Goal: Task Accomplishment & Management: Use online tool/utility

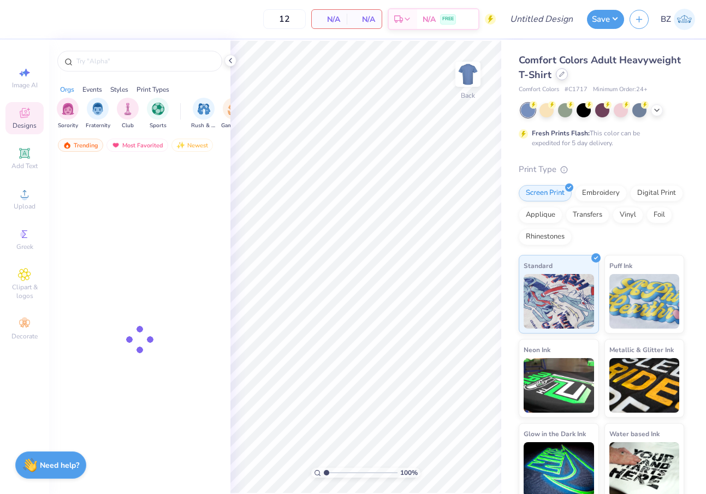
click at [560, 72] on icon at bounding box center [561, 74] width 5 height 5
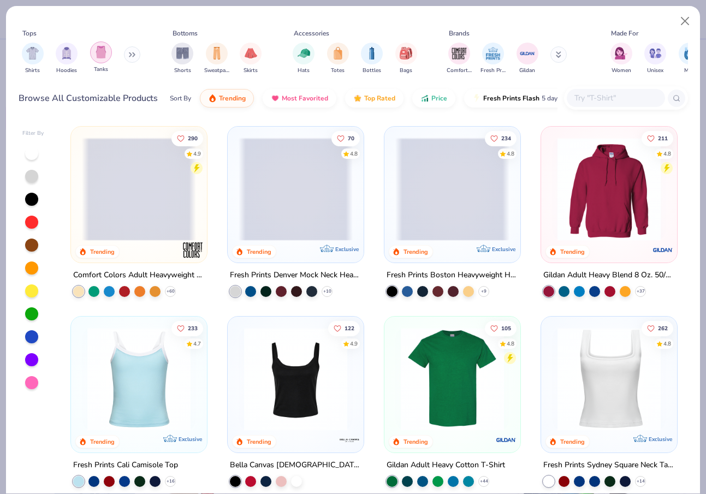
click at [101, 48] on img "filter for Tanks" at bounding box center [101, 52] width 12 height 13
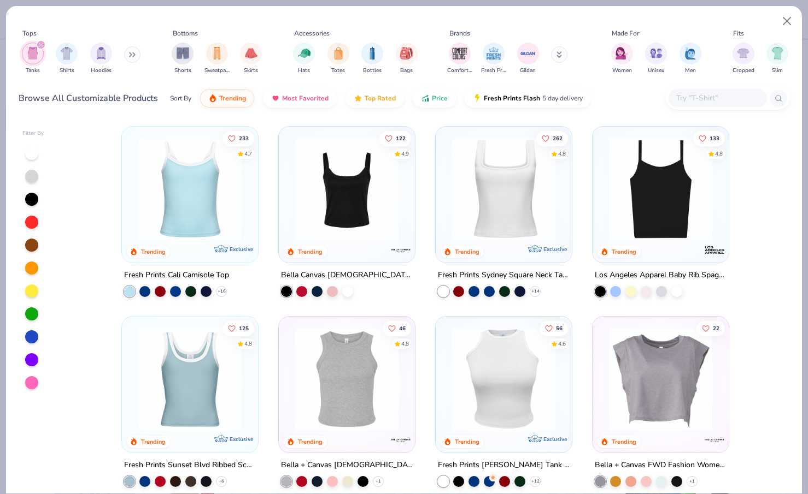
scroll to position [4, 0]
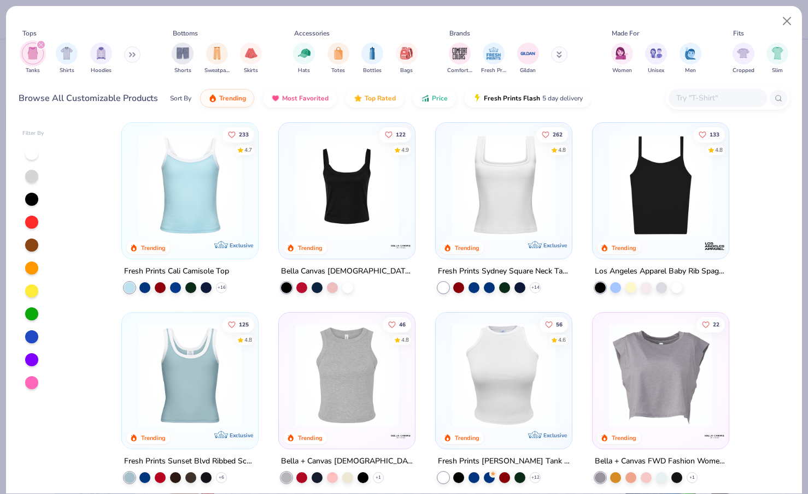
click at [603, 196] on img at bounding box center [546, 185] width 114 height 103
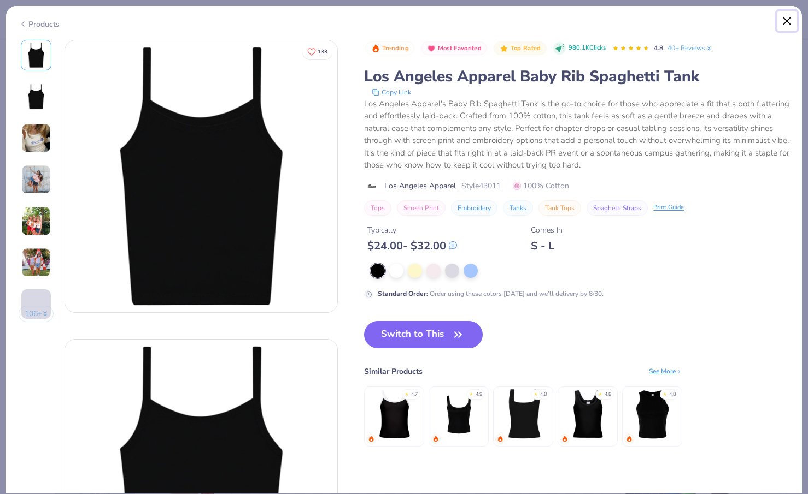
click at [706, 18] on button "Close" at bounding box center [786, 21] width 21 height 21
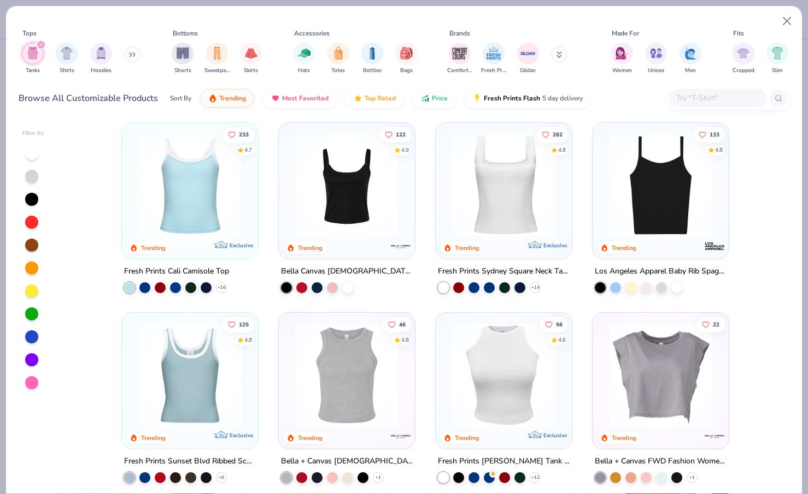
click at [334, 209] on img at bounding box center [347, 185] width 114 height 103
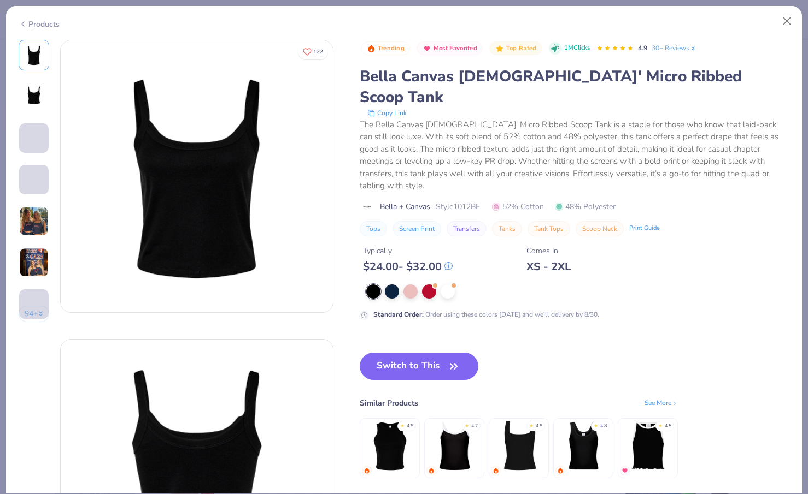
click at [31, 215] on img at bounding box center [34, 222] width 30 height 30
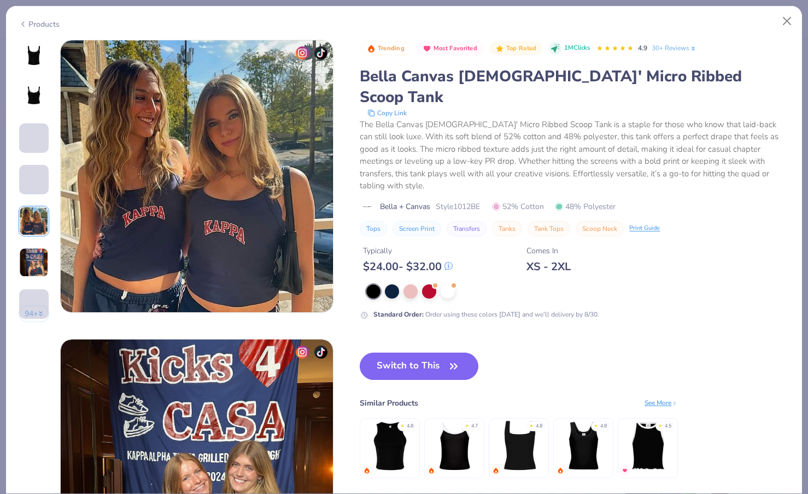
click at [37, 267] on img at bounding box center [34, 263] width 30 height 30
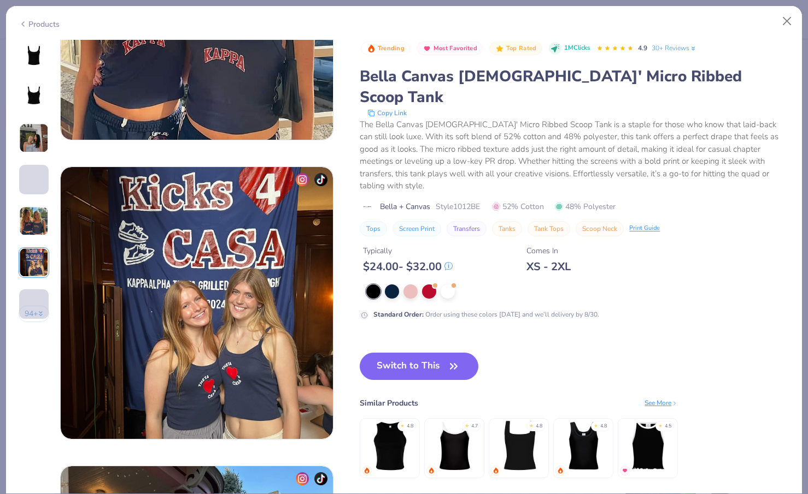
click at [32, 106] on img at bounding box center [34, 97] width 26 height 26
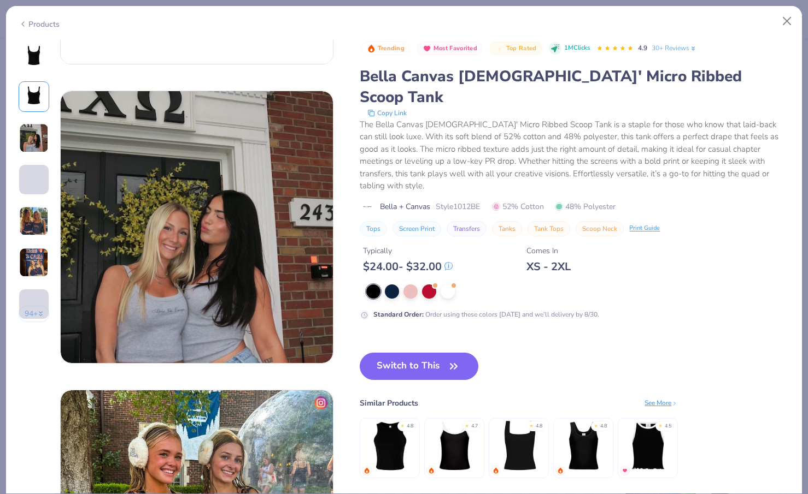
scroll to position [299, 0]
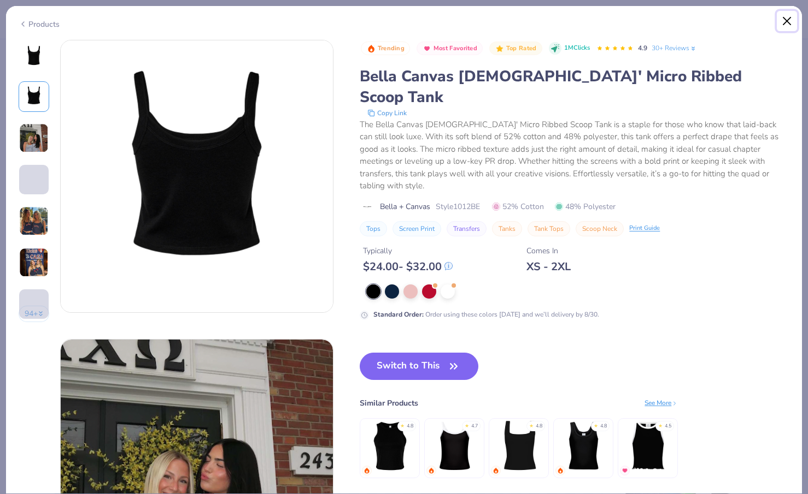
click at [706, 27] on button "Close" at bounding box center [786, 21] width 21 height 21
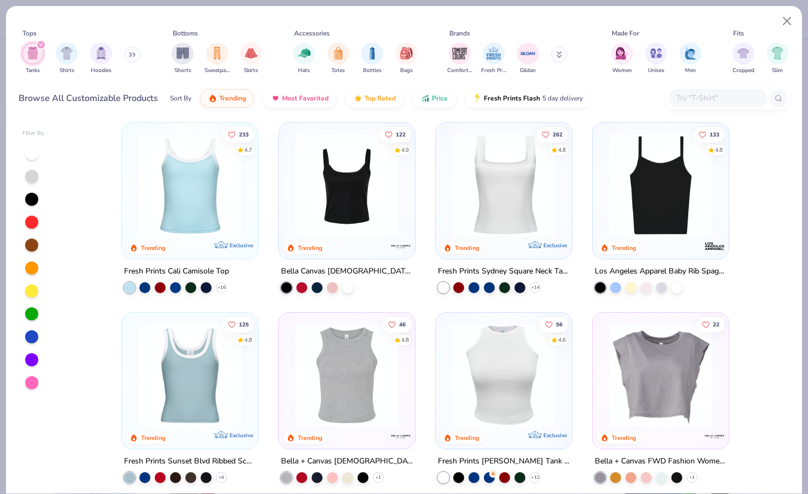
click at [190, 190] on img at bounding box center [190, 185] width 114 height 103
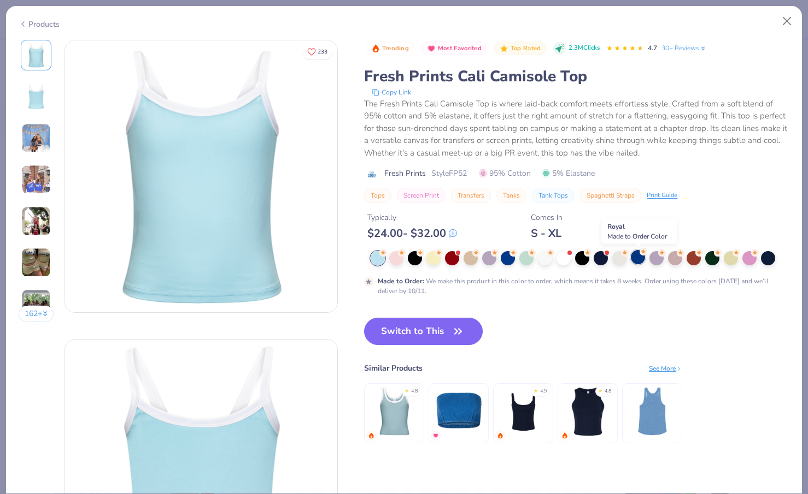
click at [642, 260] on div at bounding box center [638, 257] width 14 height 14
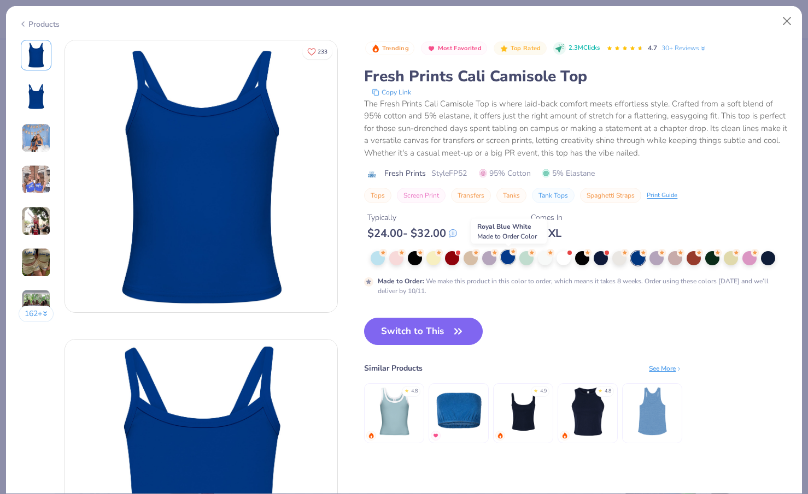
click at [507, 261] on div at bounding box center [507, 257] width 14 height 14
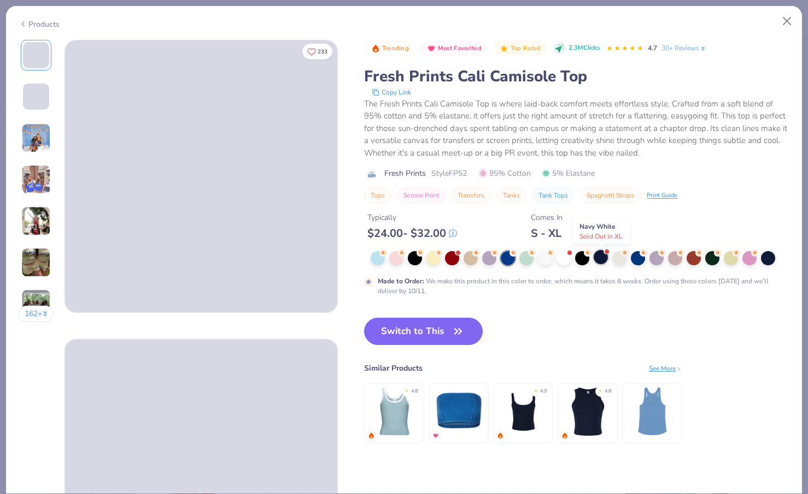
click at [599, 258] on div at bounding box center [600, 257] width 14 height 14
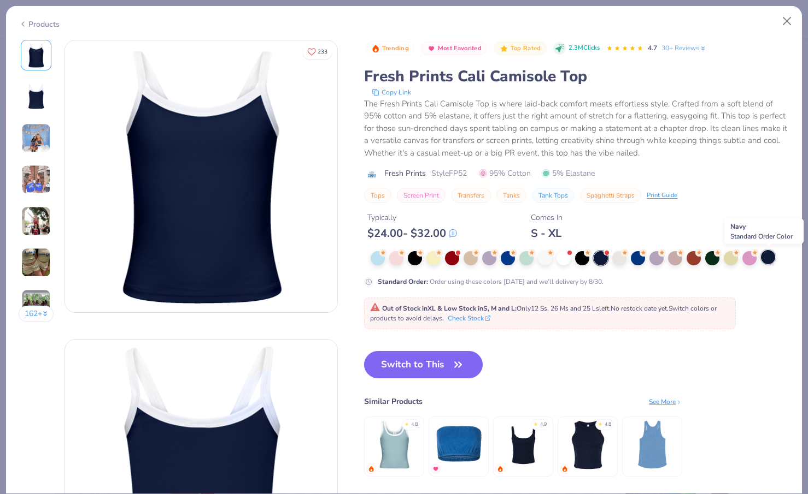
click at [706, 255] on div at bounding box center [768, 257] width 14 height 14
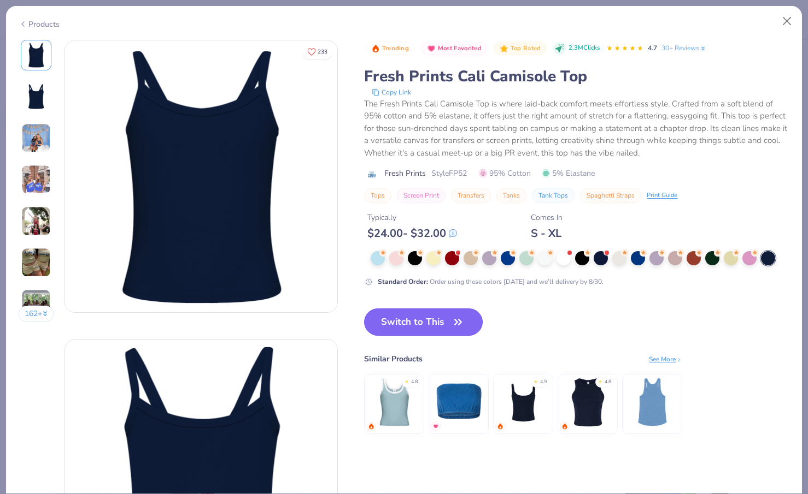
click at [412, 323] on button "Switch to This" at bounding box center [423, 322] width 119 height 27
type input "50"
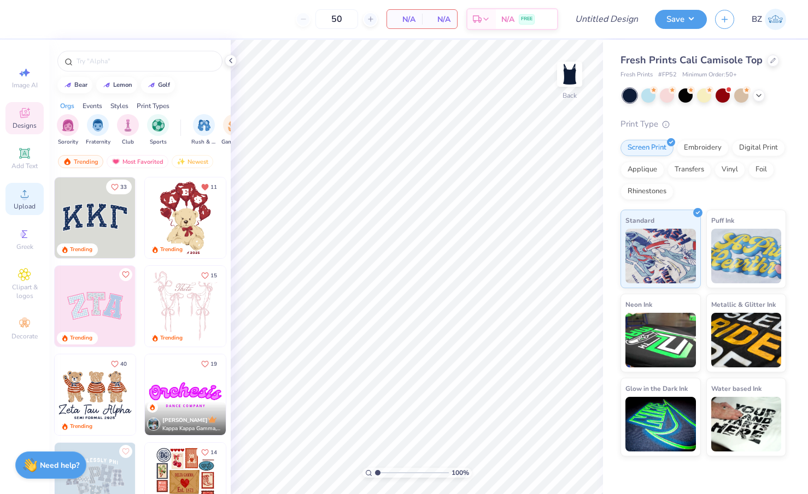
click at [22, 190] on icon at bounding box center [24, 193] width 13 height 13
click at [26, 162] on span "Add Text" at bounding box center [24, 166] width 26 height 9
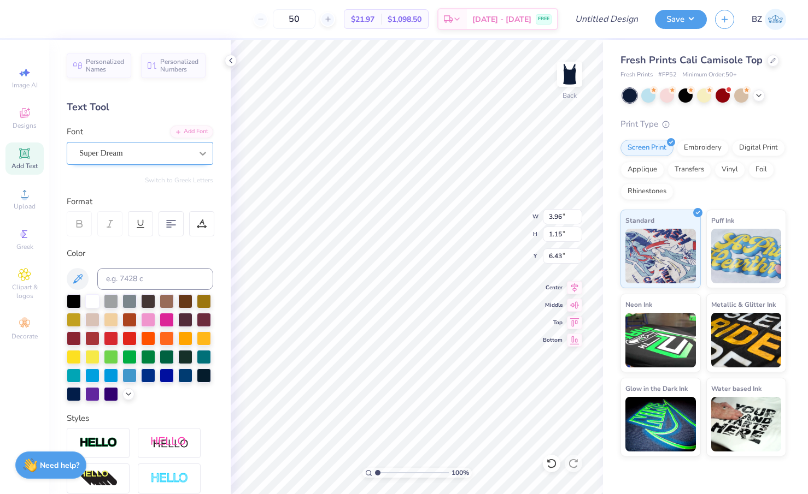
click at [199, 155] on icon at bounding box center [202, 153] width 11 height 11
click at [203, 161] on div at bounding box center [203, 154] width 20 height 20
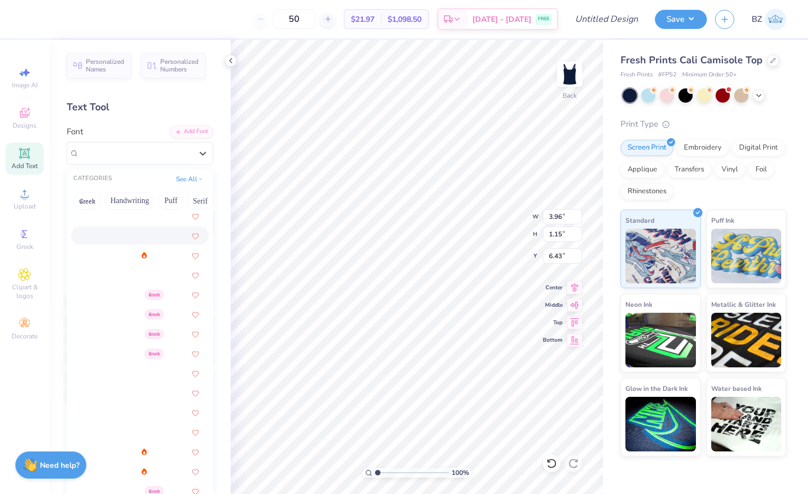
scroll to position [123, 0]
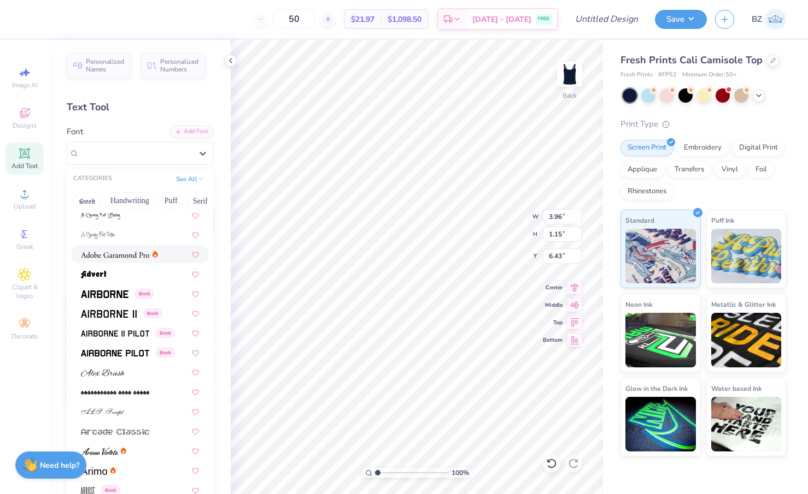
click at [132, 256] on img at bounding box center [115, 255] width 68 height 8
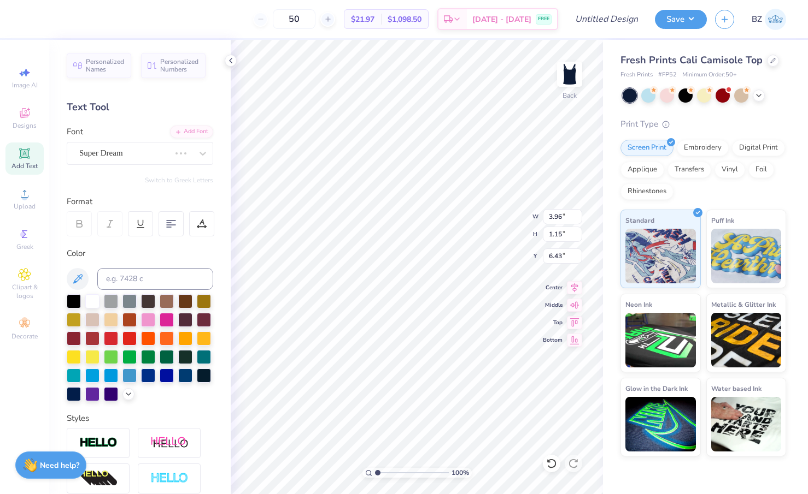
type input "4.14"
type input "1.14"
type textarea "Kappa Delta est. 1897"
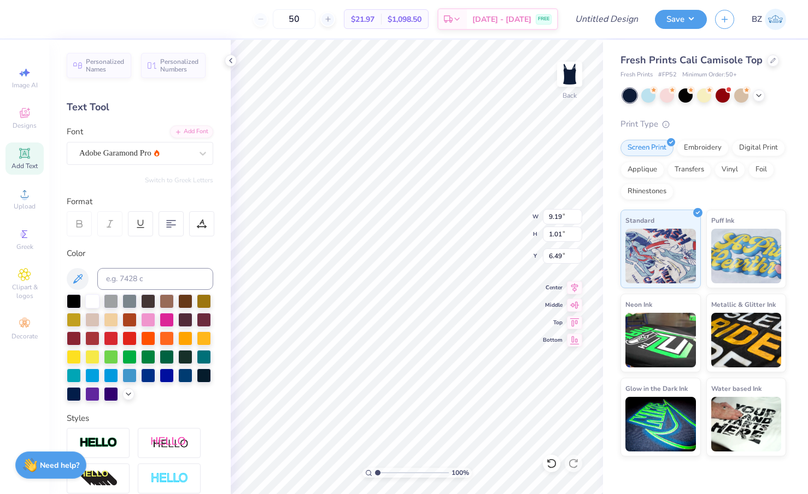
type input "6.27"
type input "0.69"
type input "2.82"
click at [29, 117] on icon at bounding box center [24, 113] width 13 height 13
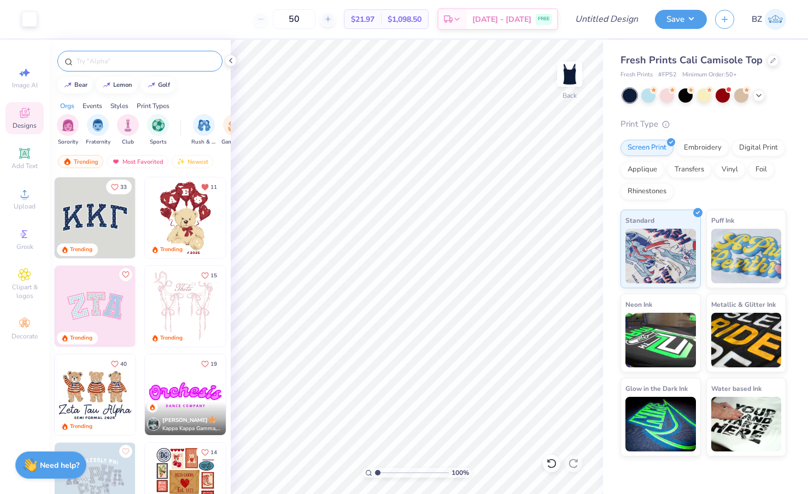
click at [116, 62] on input "text" at bounding box center [145, 61] width 140 height 11
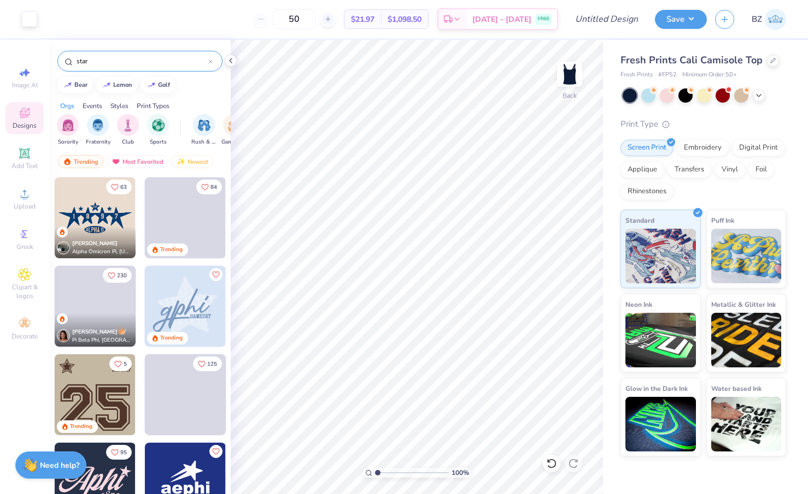
click at [115, 63] on input "star" at bounding box center [141, 61] width 133 height 11
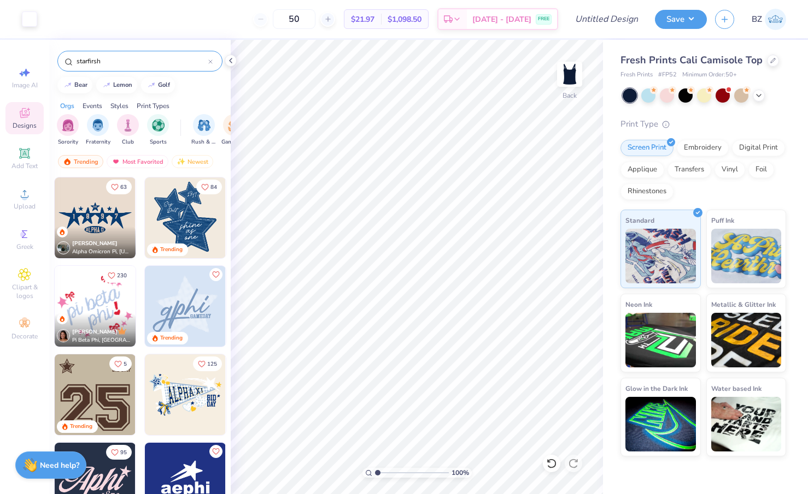
type input "starfirsh"
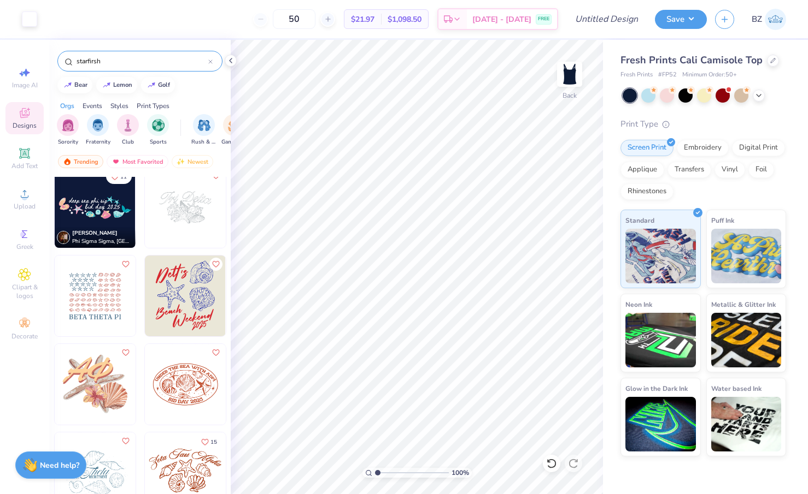
scroll to position [8, 0]
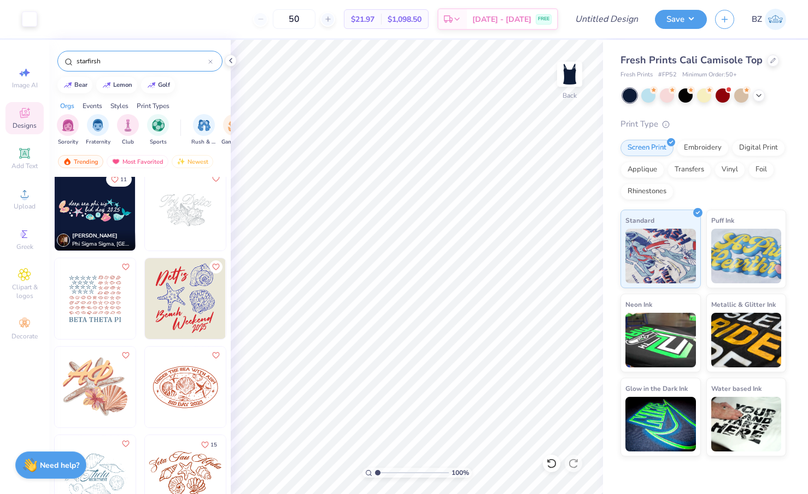
click at [198, 307] on img at bounding box center [185, 298] width 81 height 81
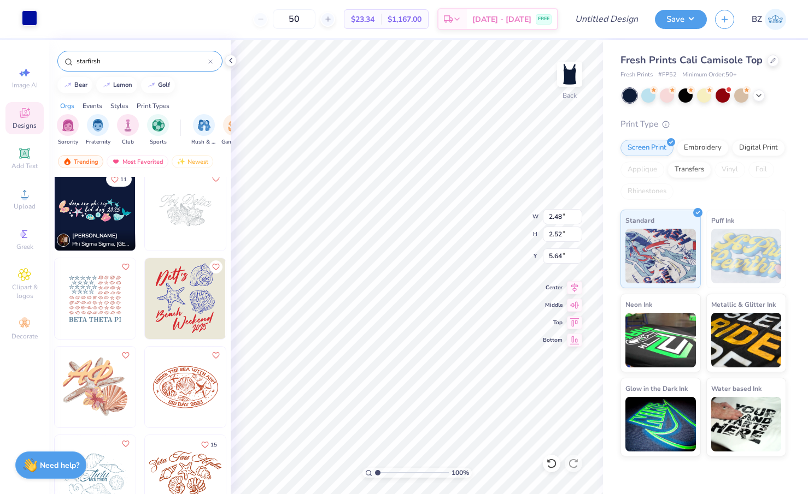
click at [32, 15] on div at bounding box center [29, 17] width 15 height 15
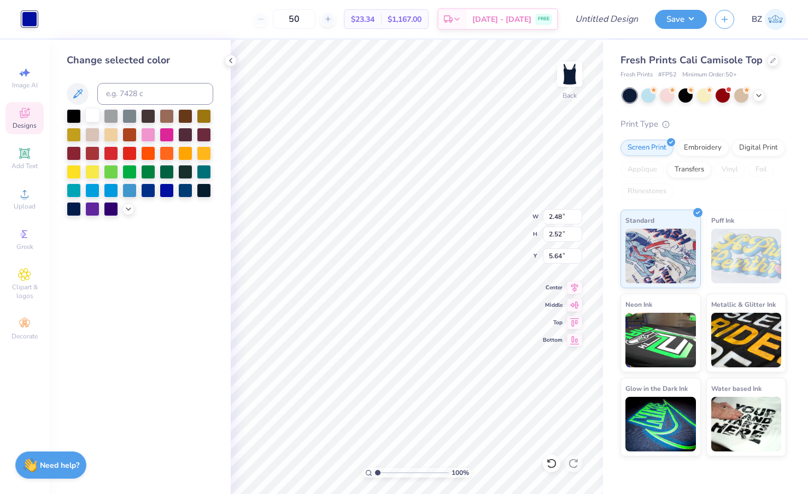
click at [91, 114] on div at bounding box center [92, 115] width 14 height 14
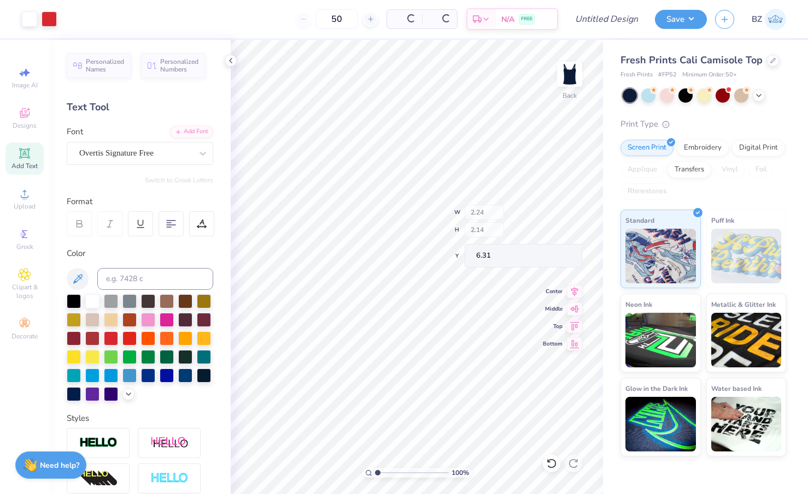
type input "2.24"
type input "2.14"
type input "6.31"
type input "3.62"
type input "1.63"
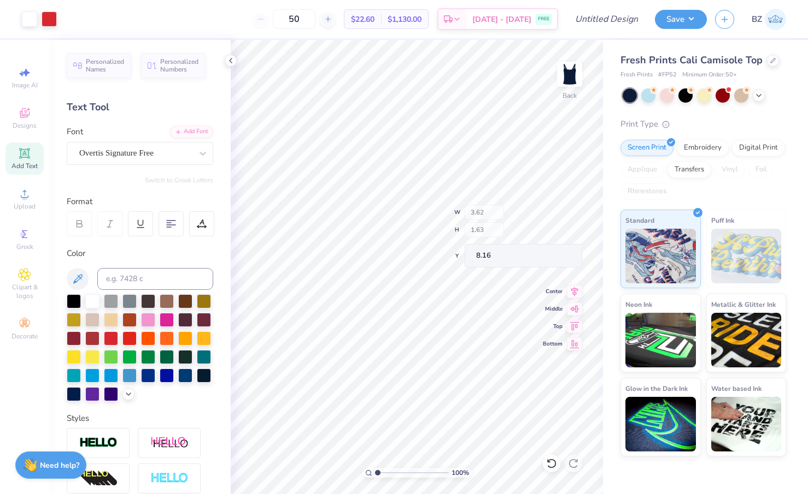
type input "8.16"
type input "4.92"
type input "5.02"
type input "3.82"
click at [178, 149] on div "Adobe Garamond Pro" at bounding box center [135, 153] width 115 height 17
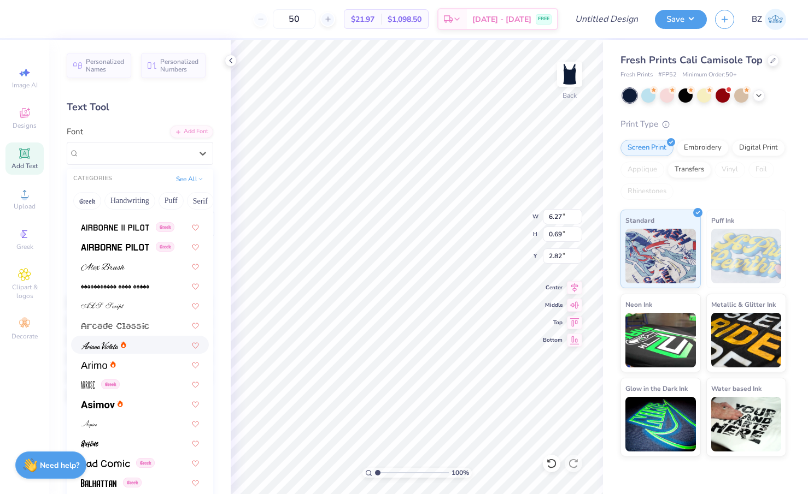
scroll to position [289, 0]
click at [133, 366] on div at bounding box center [140, 363] width 118 height 11
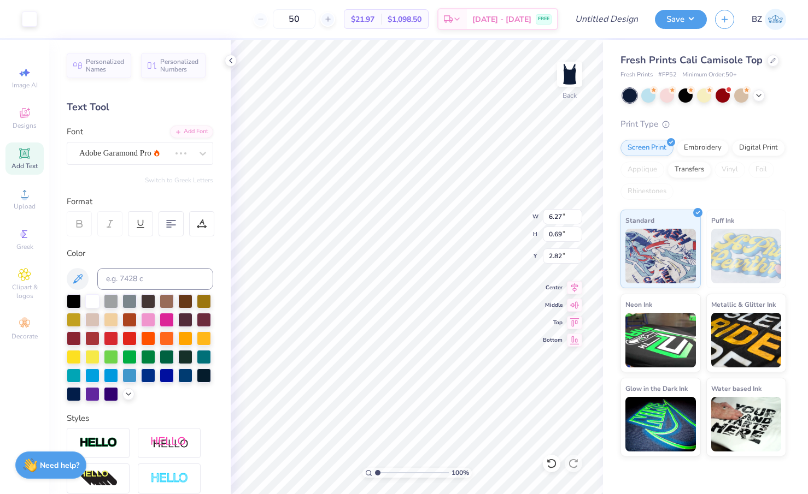
type input "2.84"
click at [200, 152] on icon at bounding box center [202, 154] width 7 height 4
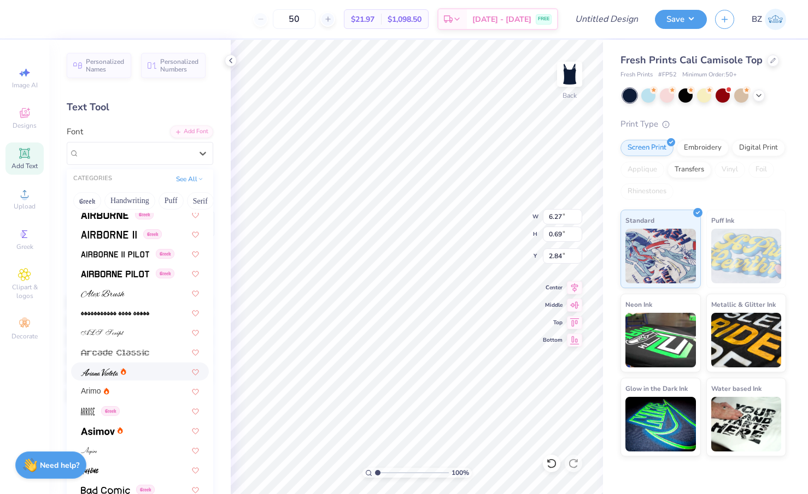
scroll to position [350, 0]
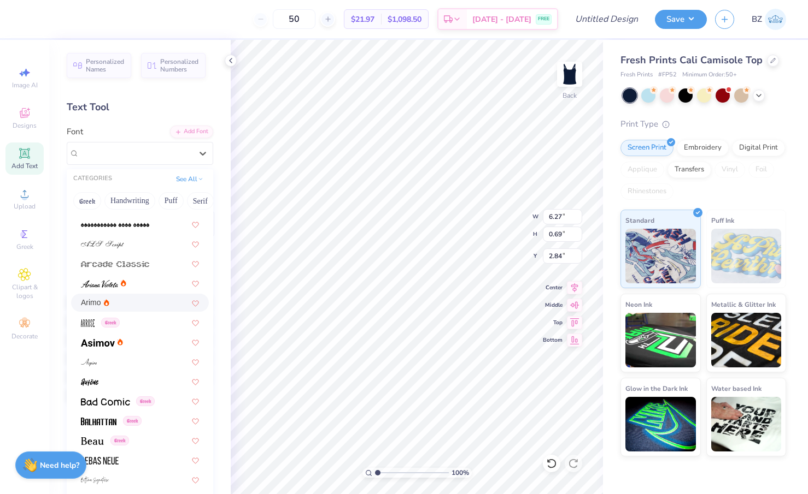
click at [139, 308] on div "Arimo" at bounding box center [140, 302] width 118 height 11
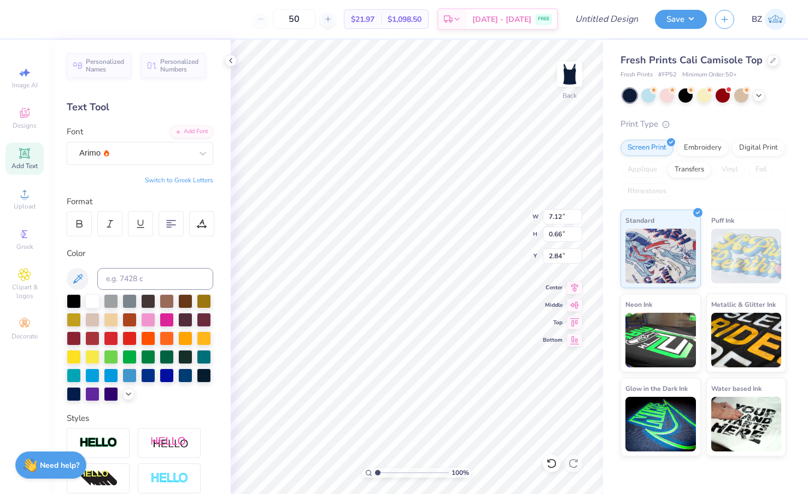
type input "7.12"
type input "0.66"
type input "2.86"
click at [188, 154] on div "Arimo" at bounding box center [135, 153] width 115 height 17
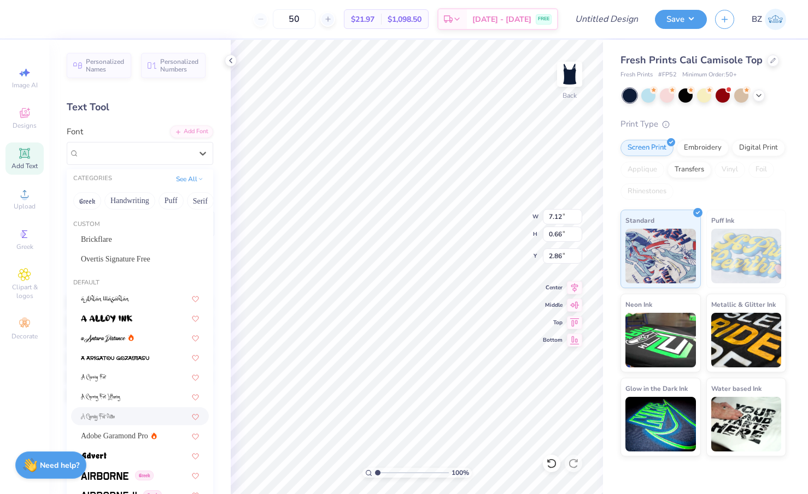
scroll to position [584, 0]
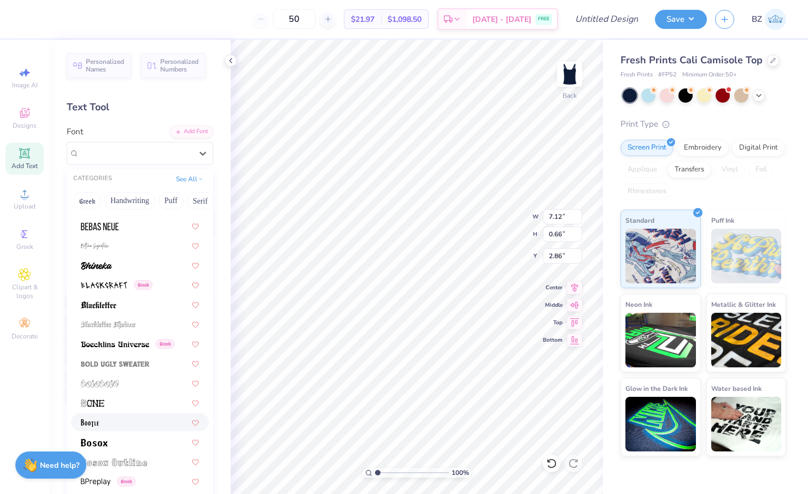
click at [128, 421] on div at bounding box center [140, 422] width 118 height 11
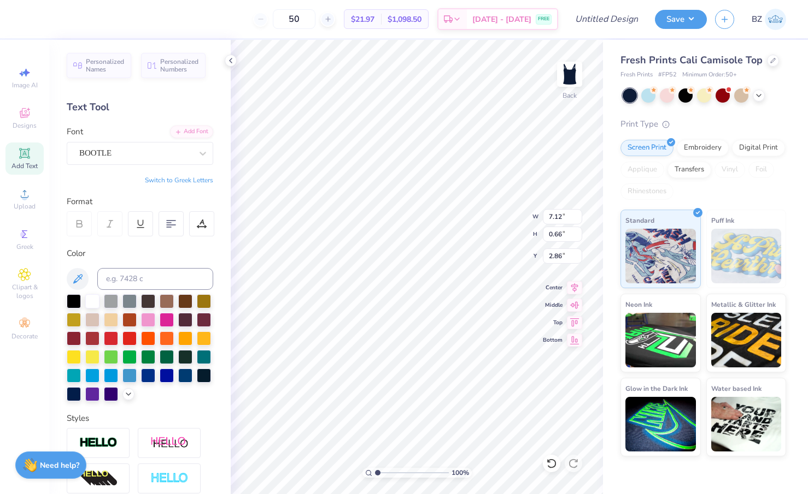
type input "6.22"
type input "0.52"
type input "2.93"
click at [197, 156] on icon at bounding box center [202, 153] width 11 height 11
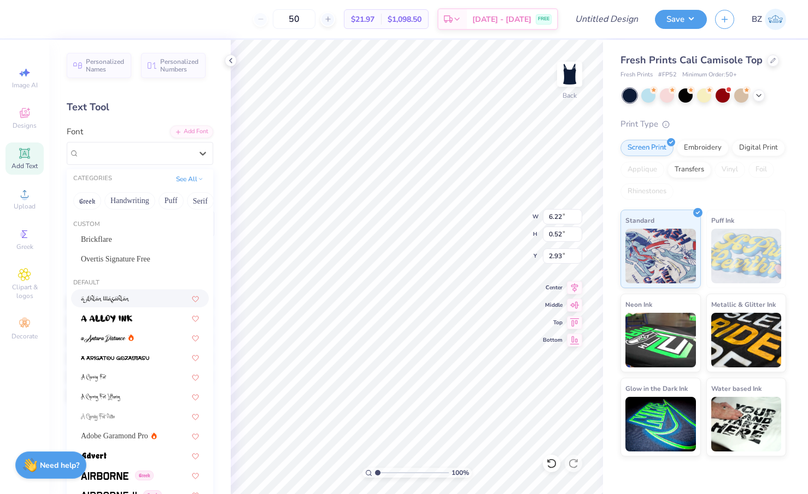
scroll to position [301, 0]
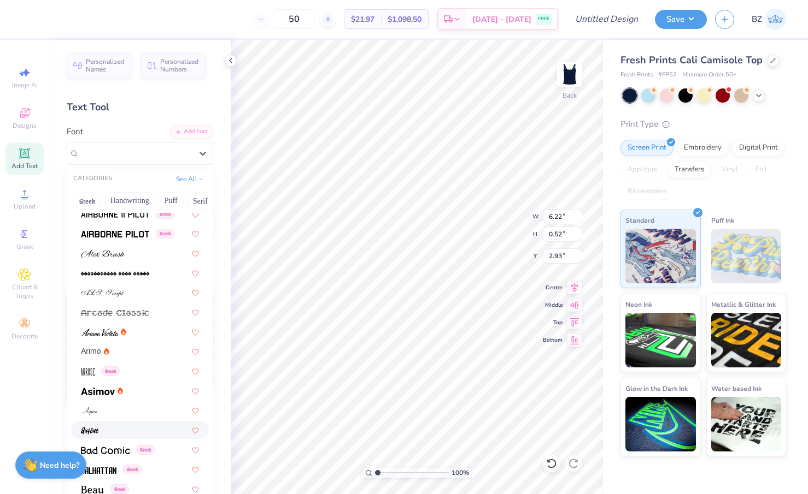
click at [118, 428] on div at bounding box center [140, 430] width 118 height 11
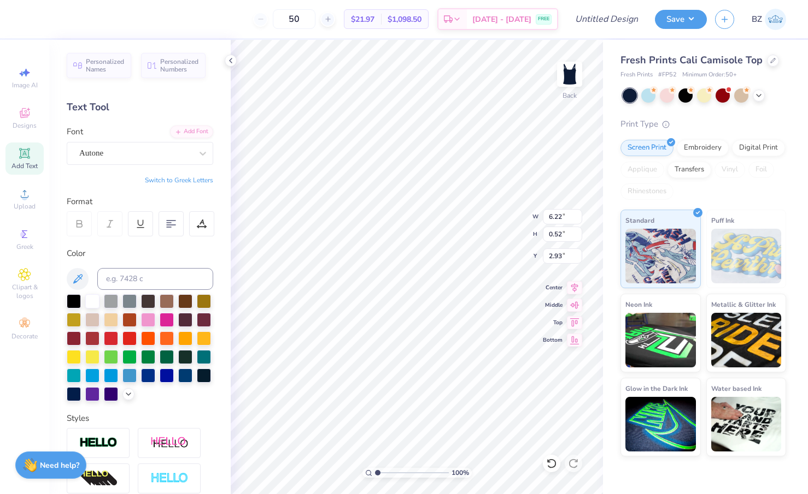
type input "4.81"
type input "0.63"
type input "2.87"
type input "5.46"
type input "0.72"
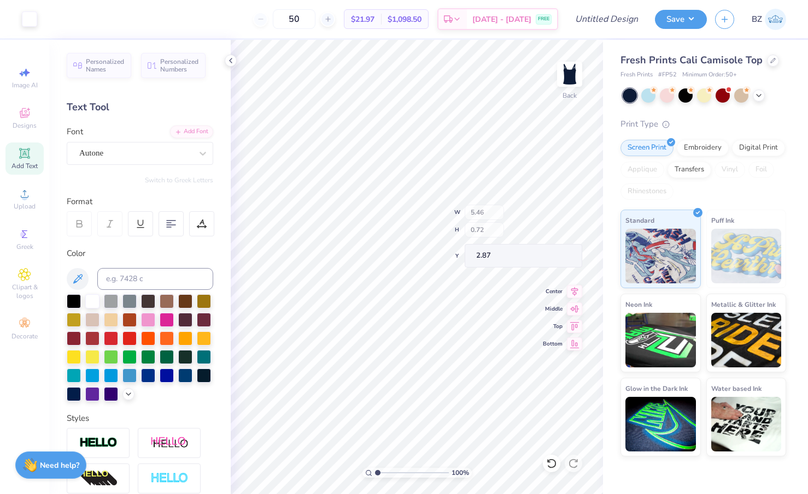
type input "2.84"
type input "4.38"
type input "4.46"
type input "4.38"
type input "4.36"
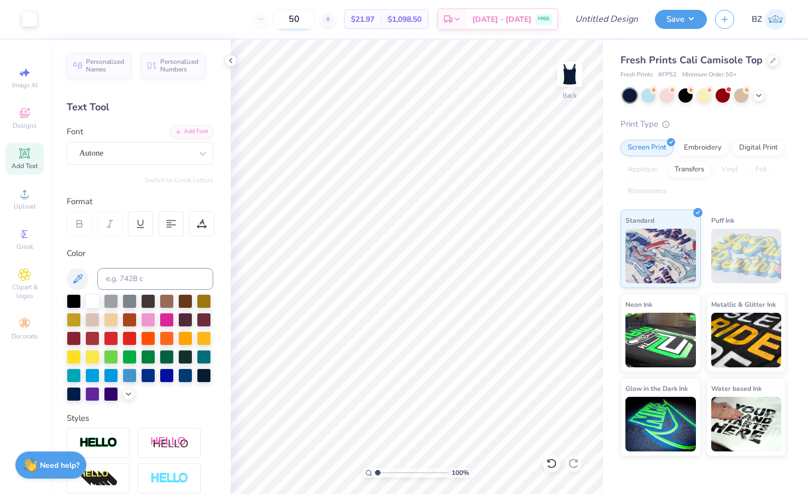
click at [314, 16] on input "50" at bounding box center [294, 19] width 43 height 20
type input "5"
type input "98"
click at [232, 59] on icon at bounding box center [230, 60] width 9 height 9
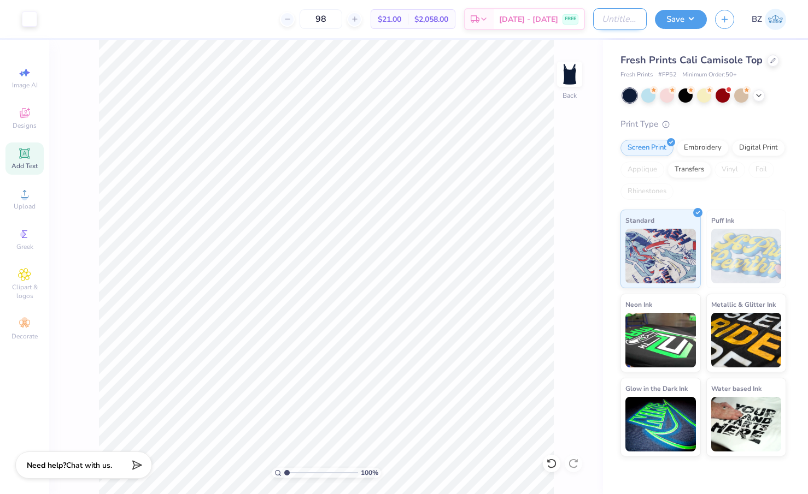
click at [607, 19] on input "Design Title" at bounding box center [620, 19] width 54 height 22
type input "starfish design blue"
click at [680, 17] on button "Save" at bounding box center [681, 17] width 52 height 19
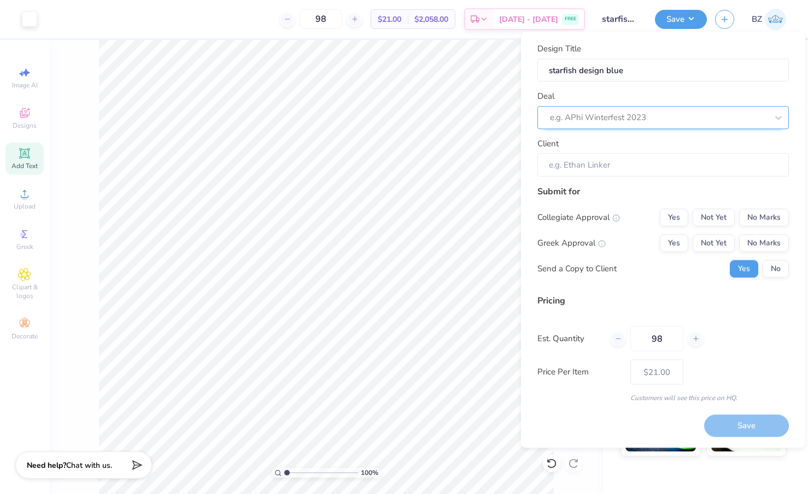
click at [628, 118] on div at bounding box center [658, 117] width 217 height 15
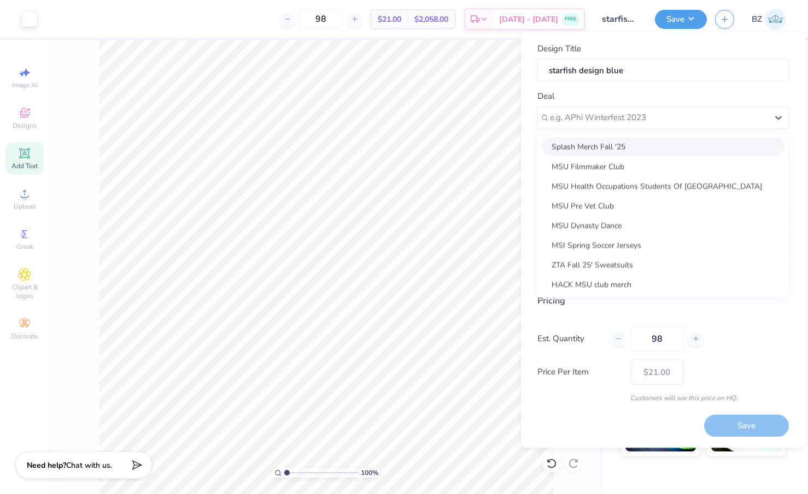
click at [630, 147] on div "Splash Merch Fall '25" at bounding box center [662, 147] width 243 height 18
type input "[PERSON_NAME]"
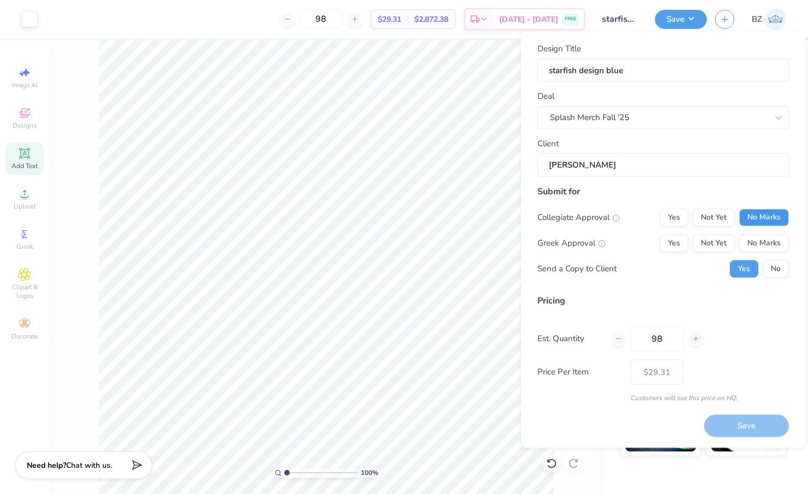
click at [706, 212] on button "No Marks" at bounding box center [764, 217] width 50 height 17
click at [674, 246] on button "Yes" at bounding box center [673, 242] width 28 height 17
click at [706, 426] on button "Save" at bounding box center [746, 426] width 85 height 22
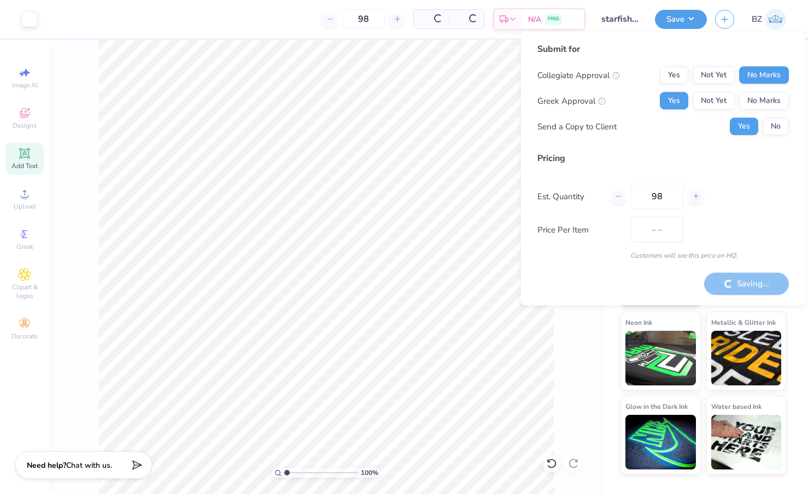
type input "$21.00"
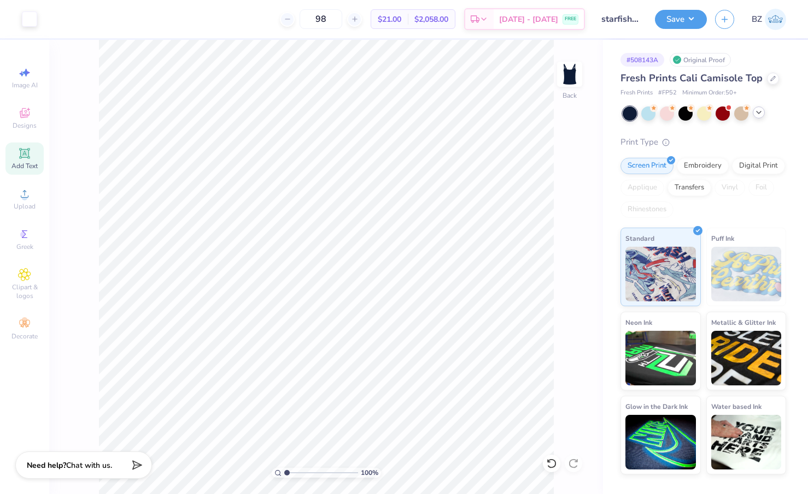
click at [706, 111] on icon at bounding box center [758, 112] width 9 height 9
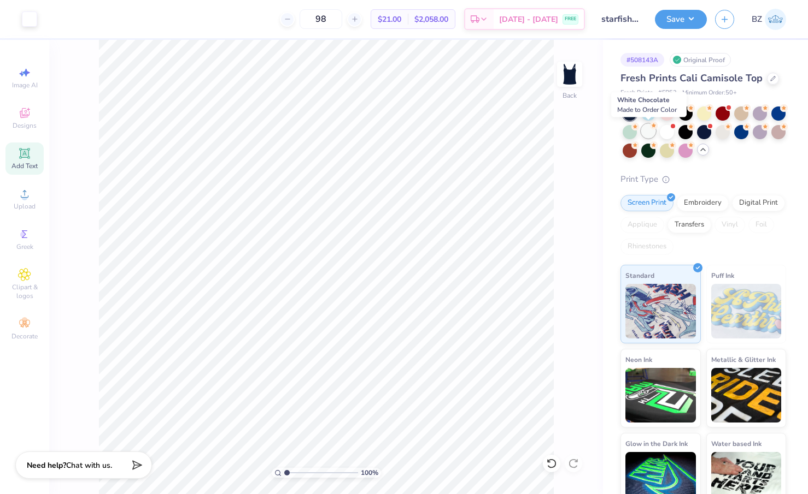
click at [649, 131] on div at bounding box center [648, 131] width 14 height 14
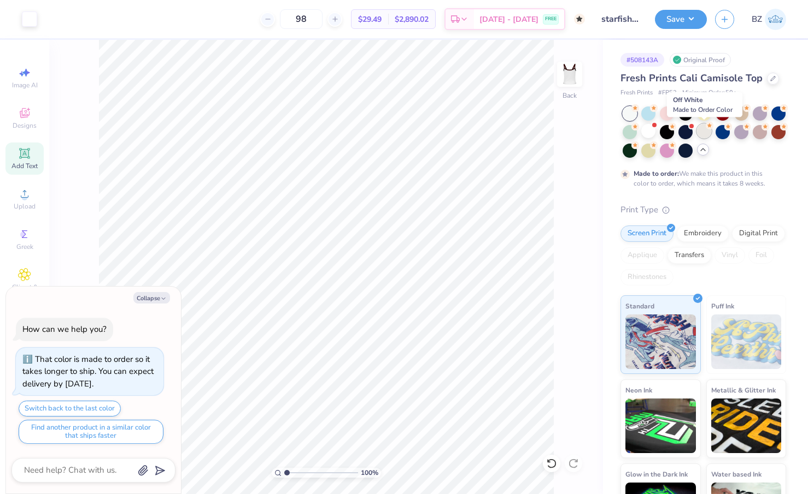
click at [698, 133] on div at bounding box center [704, 131] width 14 height 14
click at [706, 76] on icon at bounding box center [772, 77] width 5 height 5
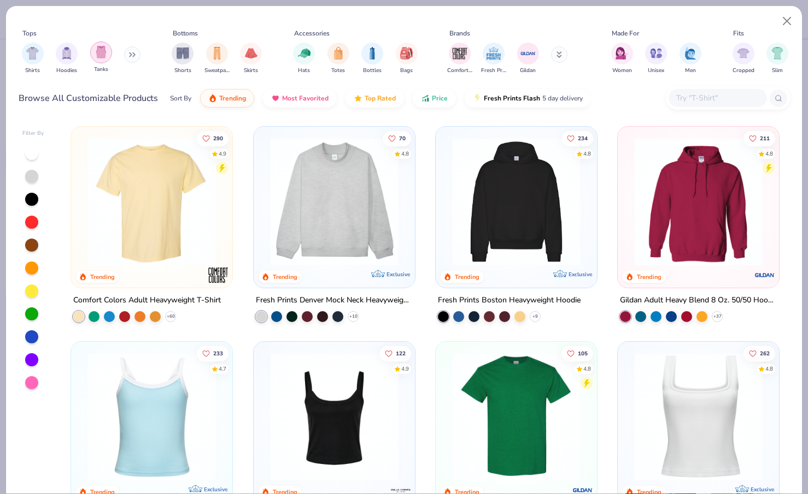
click at [100, 60] on div "filter for Tanks" at bounding box center [101, 53] width 22 height 22
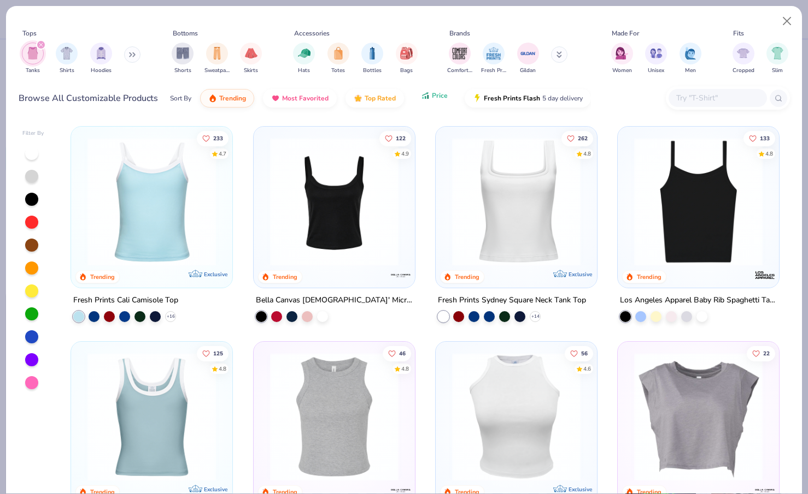
click at [432, 99] on span "Price" at bounding box center [440, 95] width 16 height 9
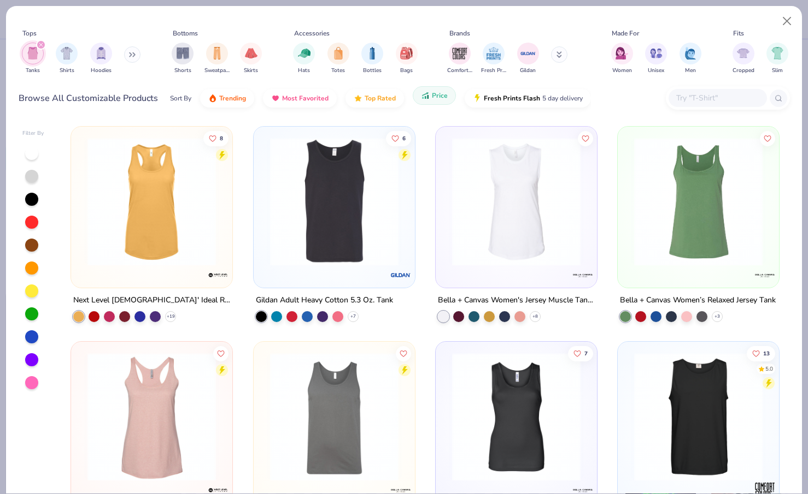
click at [432, 99] on span "Price" at bounding box center [440, 95] width 16 height 9
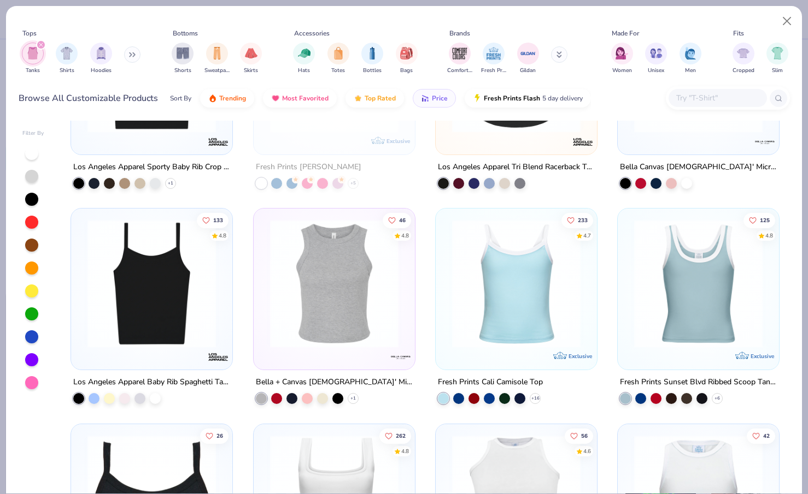
scroll to position [1004, 0]
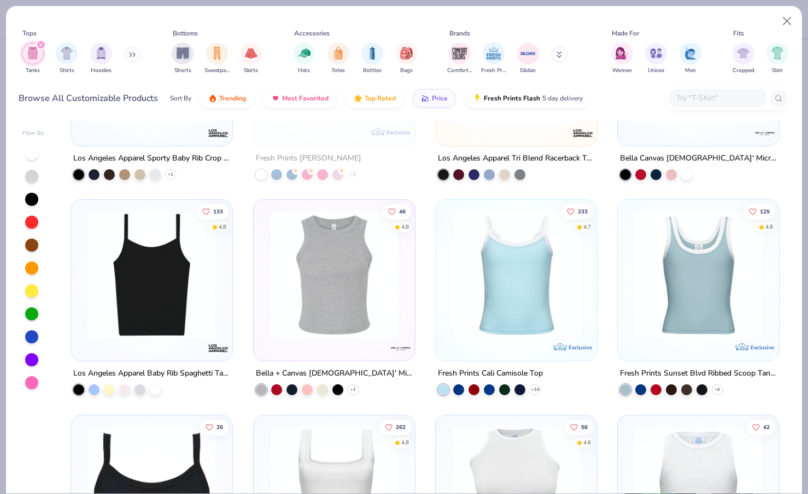
click at [490, 293] on img at bounding box center [515, 275] width 139 height 128
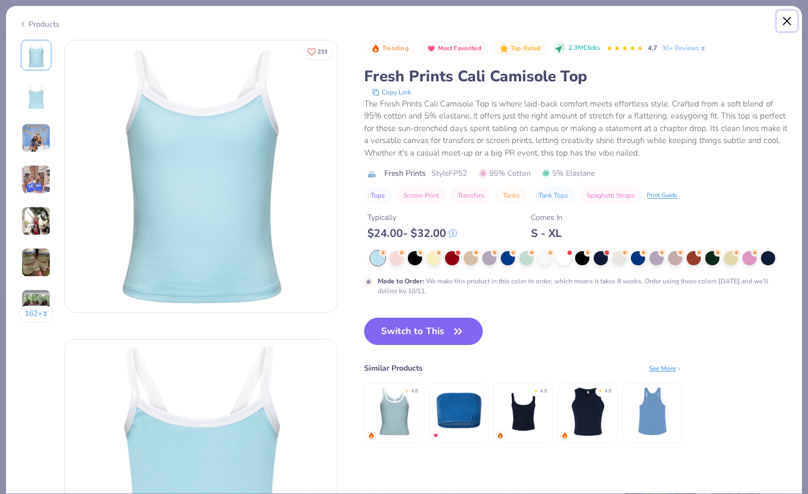
click at [706, 19] on button "Close" at bounding box center [786, 21] width 21 height 21
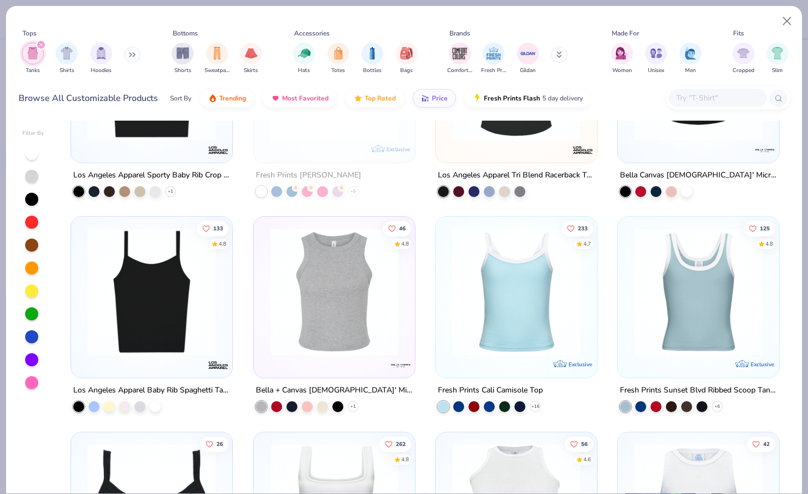
scroll to position [986, 0]
click at [179, 318] on img at bounding box center [151, 292] width 139 height 128
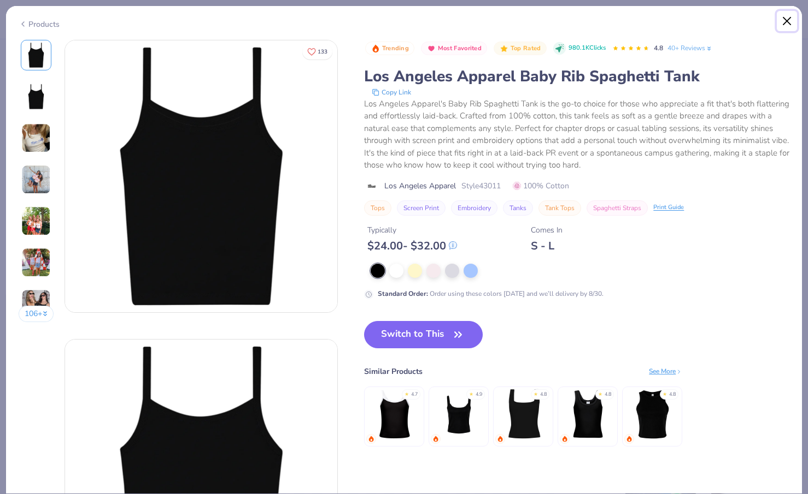
click at [706, 20] on button "Close" at bounding box center [786, 21] width 21 height 21
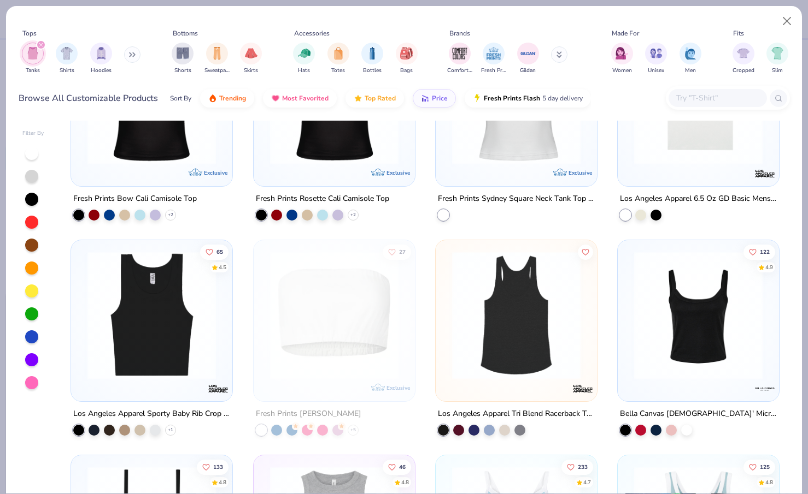
scroll to position [751, 0]
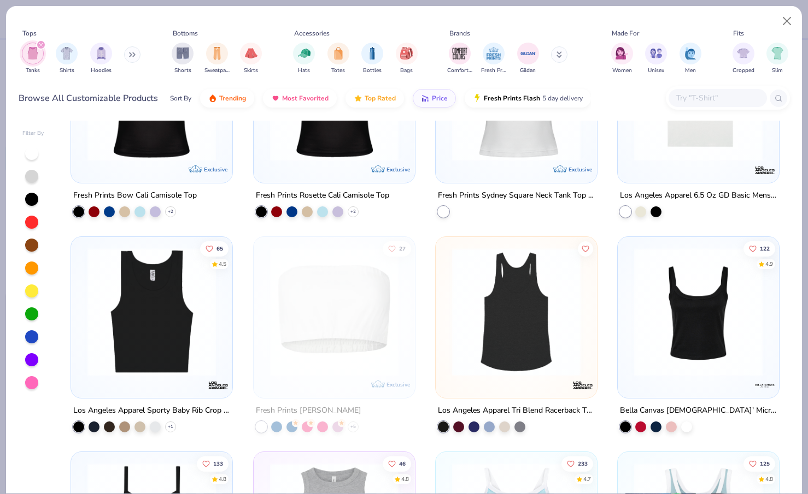
click at [706, 339] on img at bounding box center [697, 312] width 139 height 128
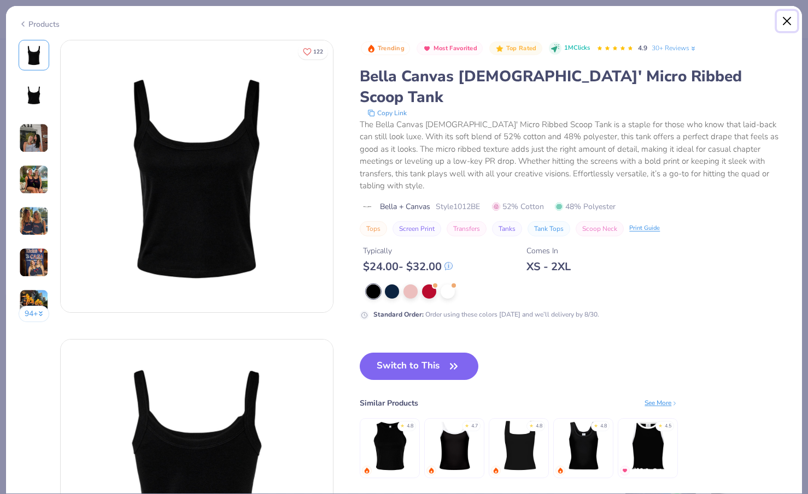
click at [706, 25] on button "Close" at bounding box center [786, 21] width 21 height 21
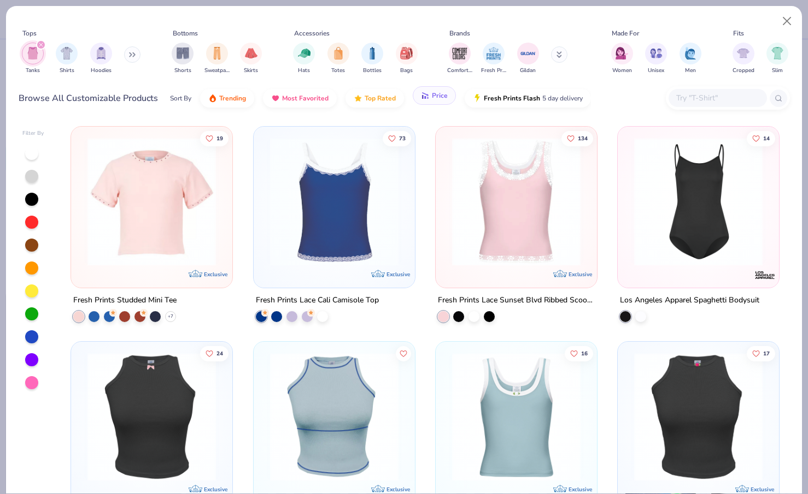
click at [436, 97] on span "Price" at bounding box center [440, 95] width 16 height 9
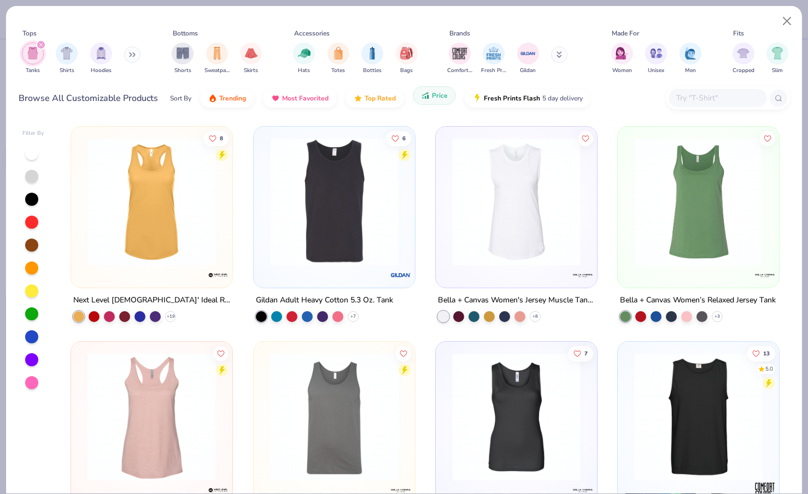
click at [437, 99] on span "Price" at bounding box center [440, 95] width 16 height 9
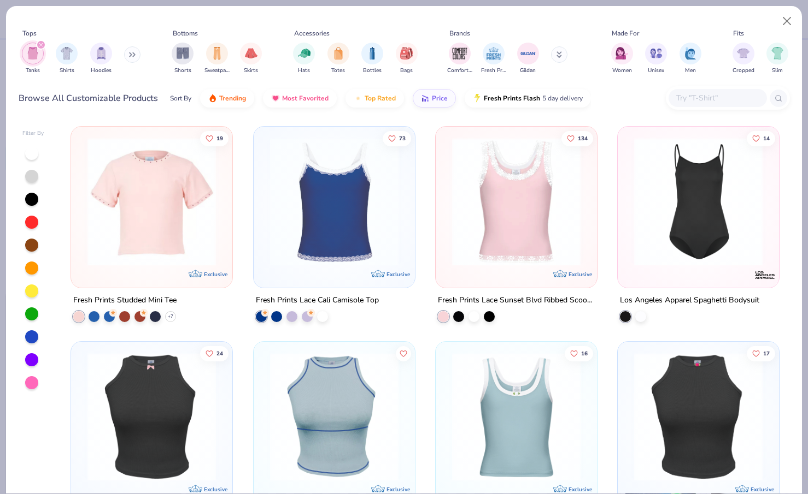
click at [39, 43] on icon "filter for Tanks" at bounding box center [41, 45] width 4 height 4
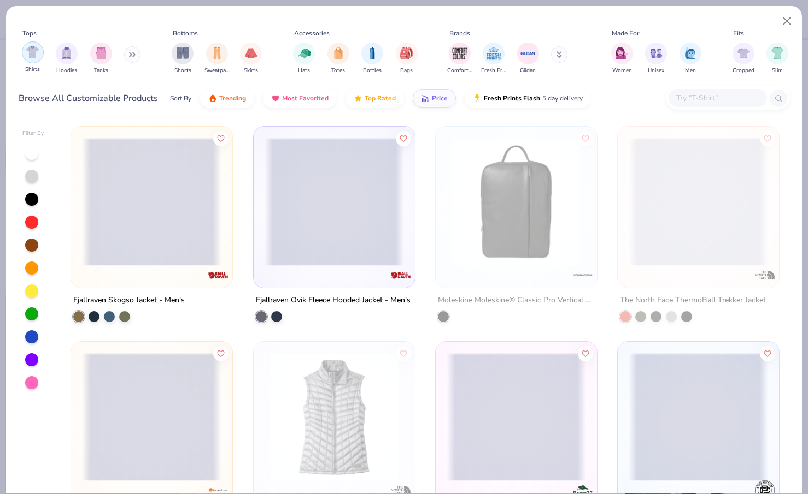
click at [26, 54] on div "filter for Shirts" at bounding box center [33, 53] width 22 height 22
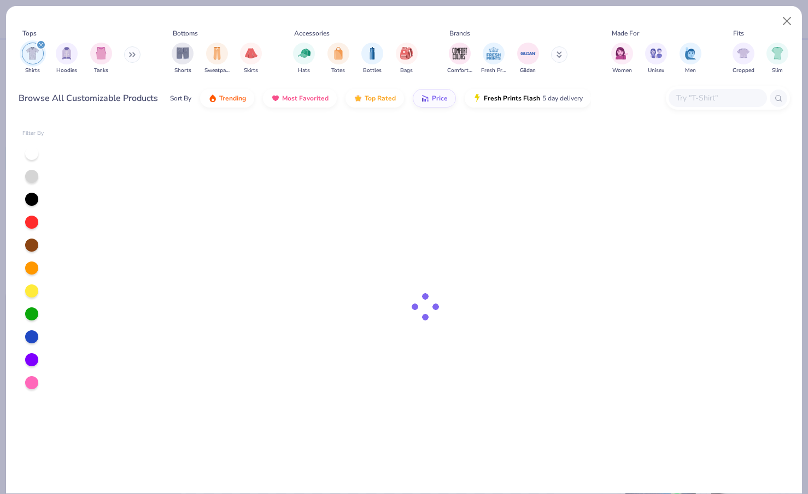
click at [31, 54] on img "filter for Shirts" at bounding box center [32, 53] width 13 height 13
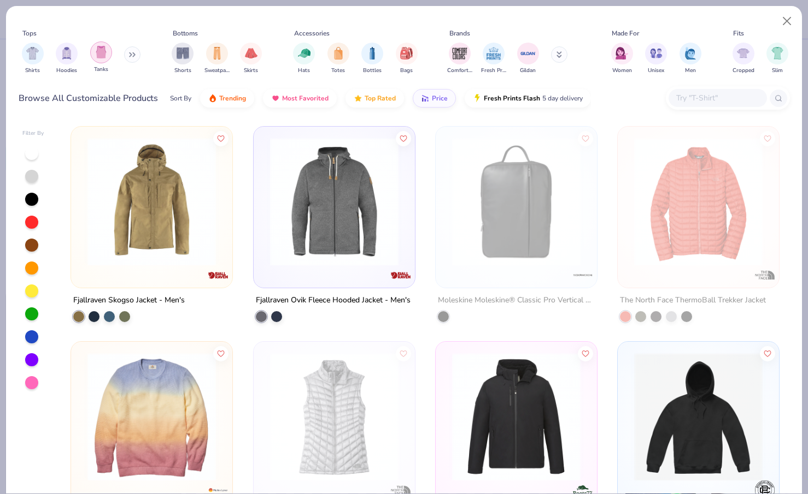
click at [99, 56] on img "filter for Tanks" at bounding box center [101, 52] width 12 height 13
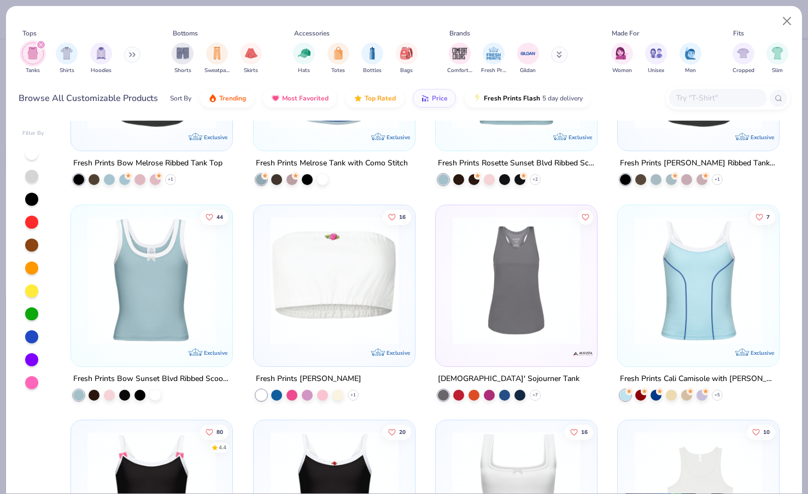
scroll to position [366, 0]
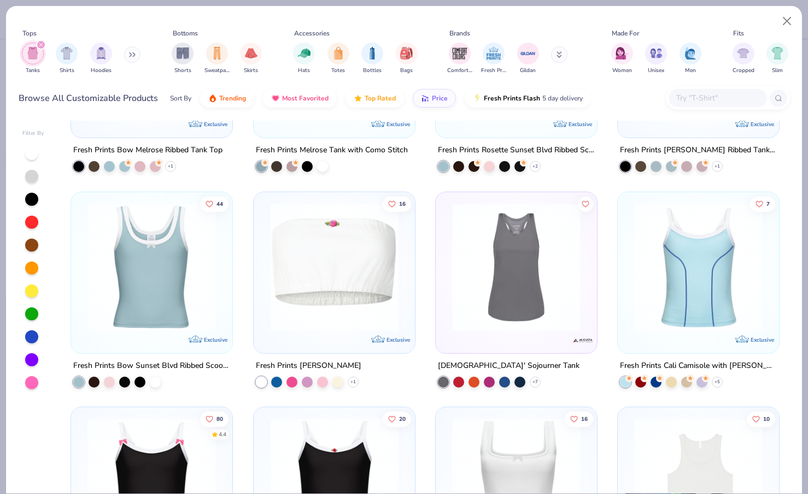
click at [205, 290] on img at bounding box center [151, 267] width 139 height 128
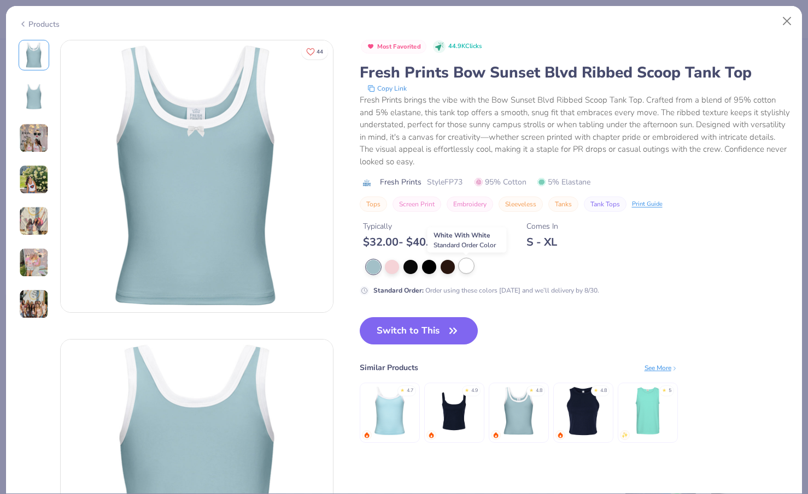
click at [468, 264] on div at bounding box center [466, 266] width 14 height 14
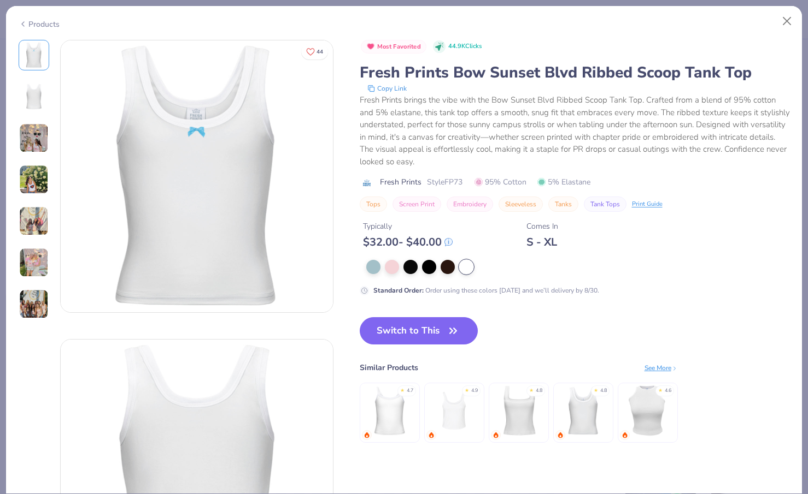
click at [405, 415] on img at bounding box center [389, 411] width 52 height 52
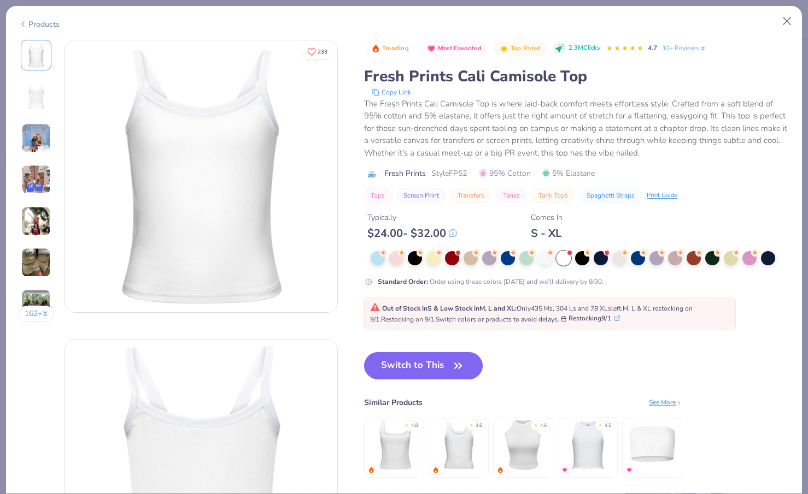
click at [41, 17] on div "Products" at bounding box center [404, 20] width 796 height 28
click at [41, 27] on div "Products" at bounding box center [39, 24] width 41 height 11
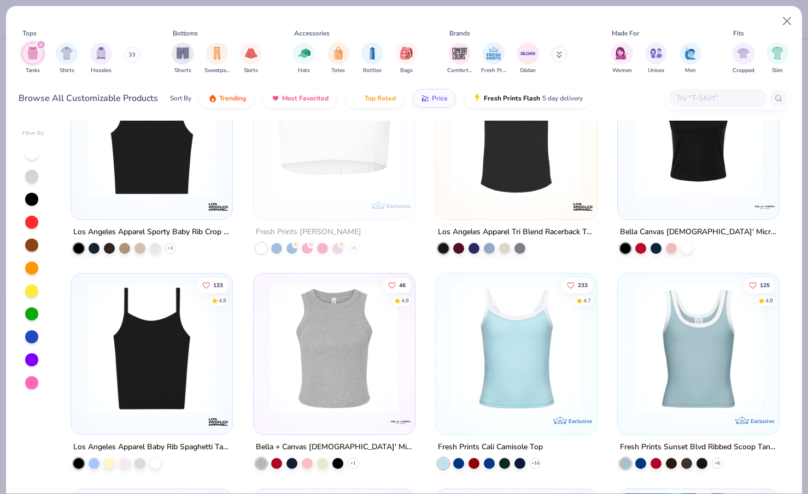
scroll to position [940, 0]
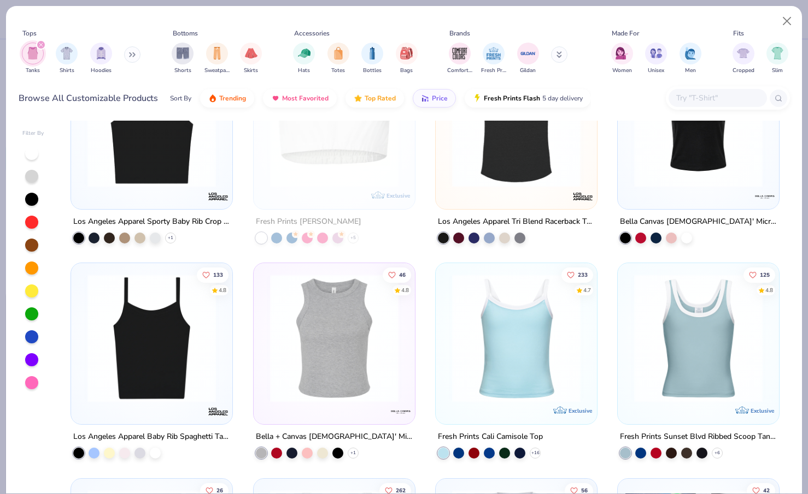
click at [191, 376] on img at bounding box center [151, 338] width 139 height 128
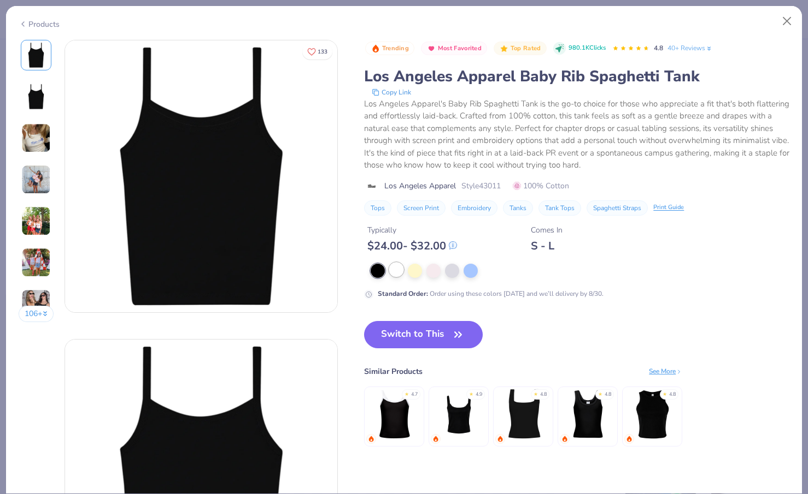
click at [397, 272] on div at bounding box center [396, 270] width 14 height 14
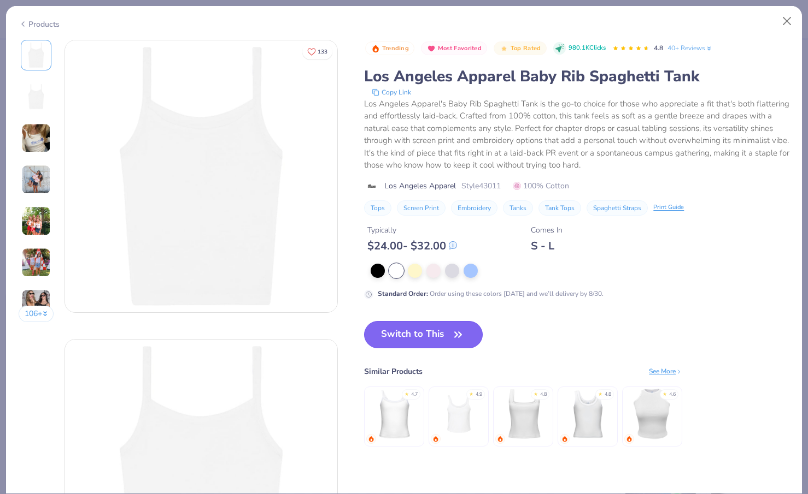
click at [416, 335] on button "Switch to This" at bounding box center [423, 334] width 119 height 27
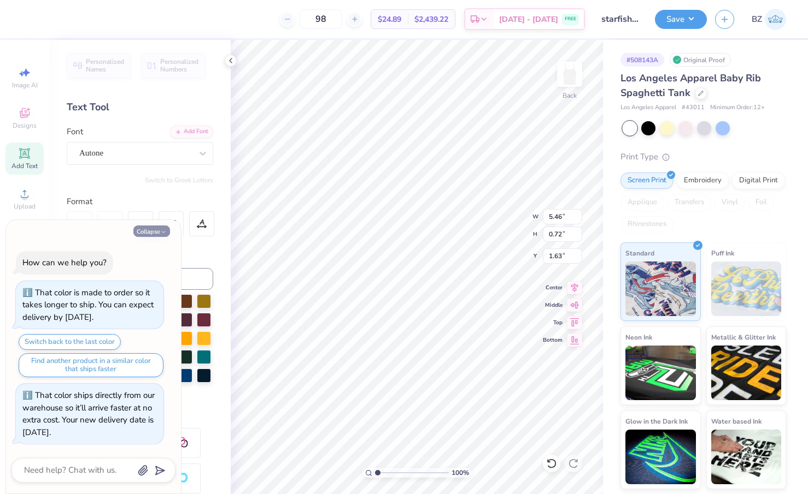
click at [156, 233] on button "Collapse" at bounding box center [151, 231] width 37 height 11
type textarea "x"
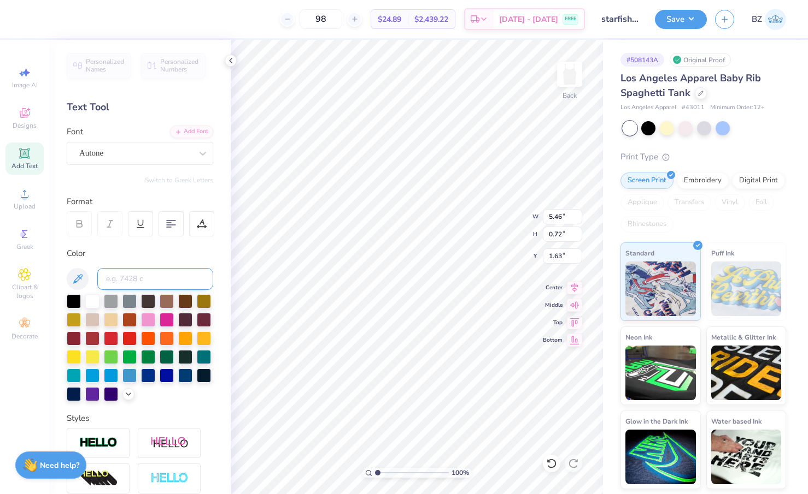
click at [119, 280] on input at bounding box center [155, 279] width 116 height 22
type input "3435"
click at [145, 275] on input at bounding box center [155, 279] width 116 height 22
type input "3435"
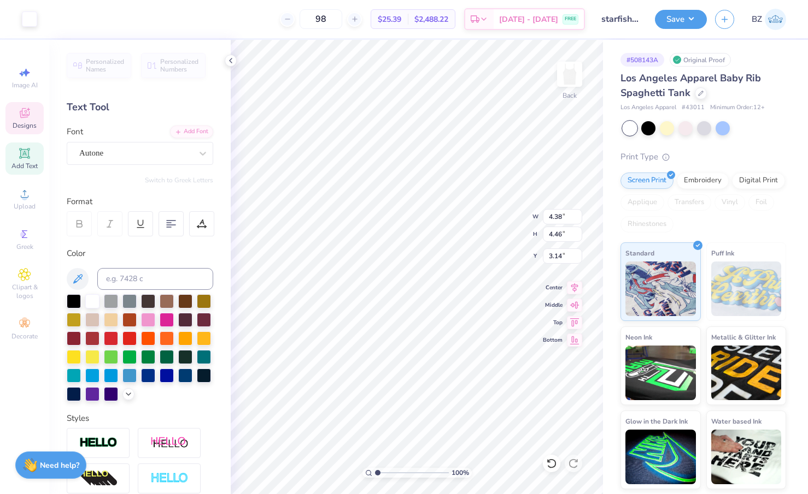
type input "3.15"
click at [27, 16] on div at bounding box center [29, 17] width 15 height 15
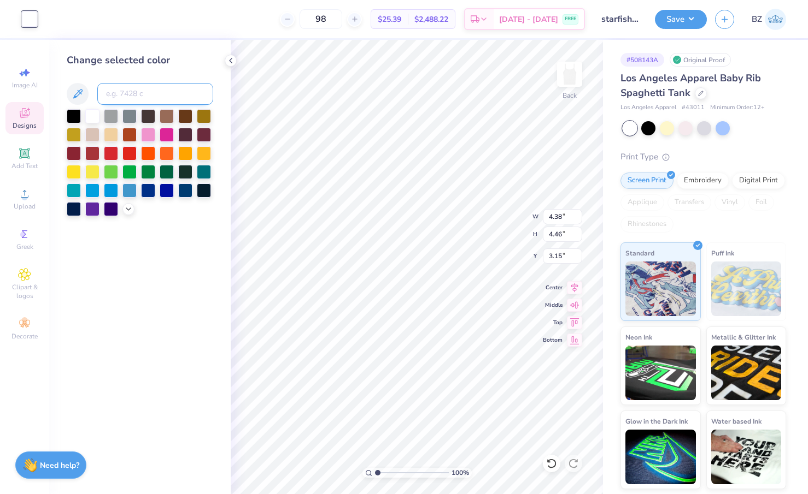
click at [132, 95] on input at bounding box center [155, 94] width 116 height 22
type input "3435"
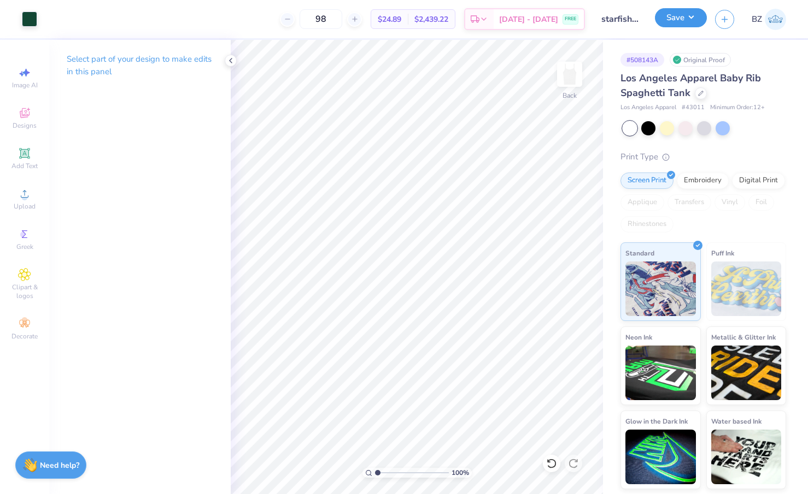
click at [677, 21] on button "Save" at bounding box center [681, 17] width 52 height 19
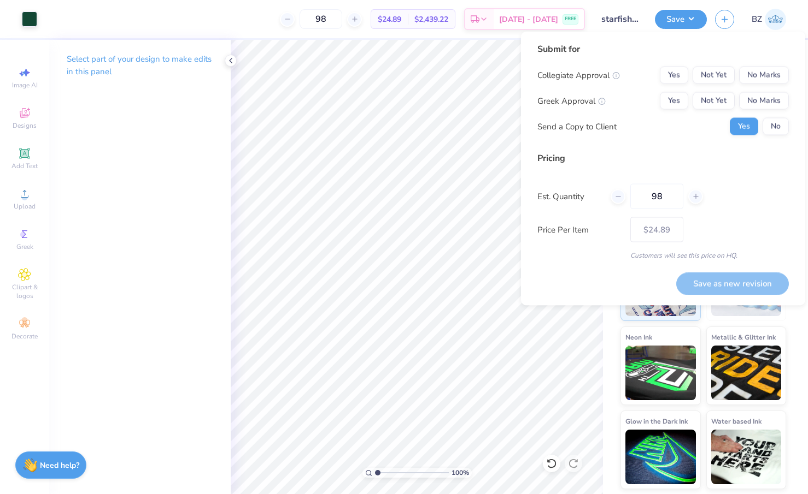
click at [617, 22] on input "starfish design blue" at bounding box center [620, 19] width 54 height 22
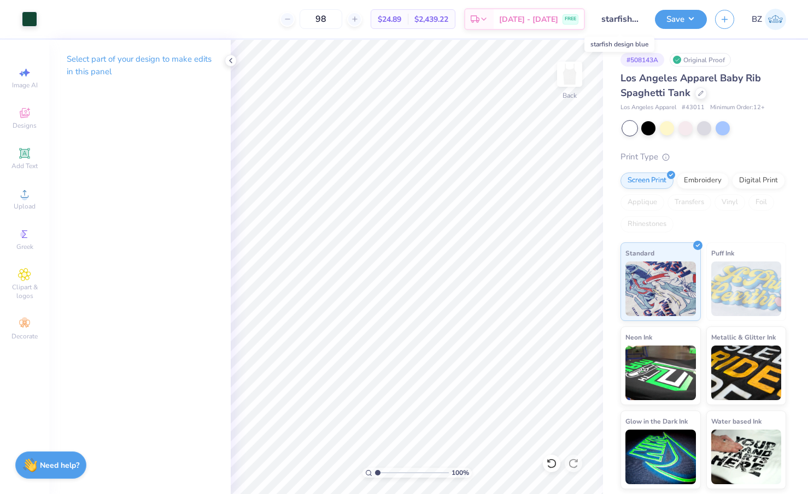
click at [628, 22] on input "starfish design blue" at bounding box center [620, 19] width 54 height 22
click at [665, 20] on button "Save" at bounding box center [681, 17] width 52 height 19
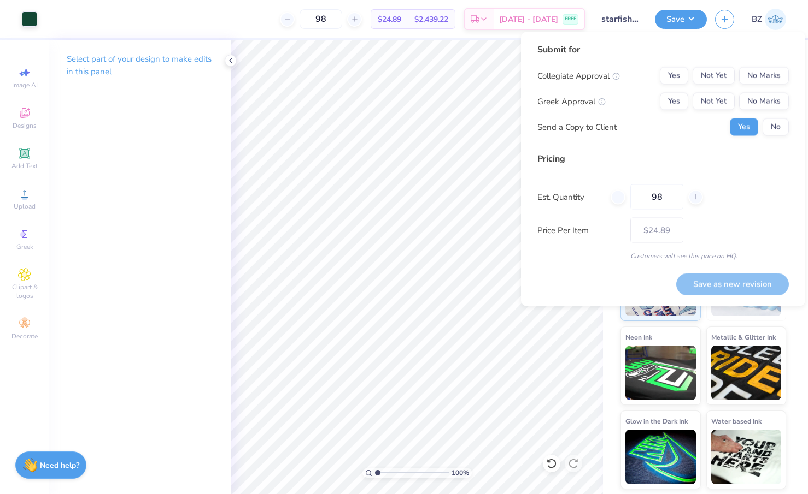
click at [632, 19] on input "starfish design blue" at bounding box center [620, 19] width 54 height 22
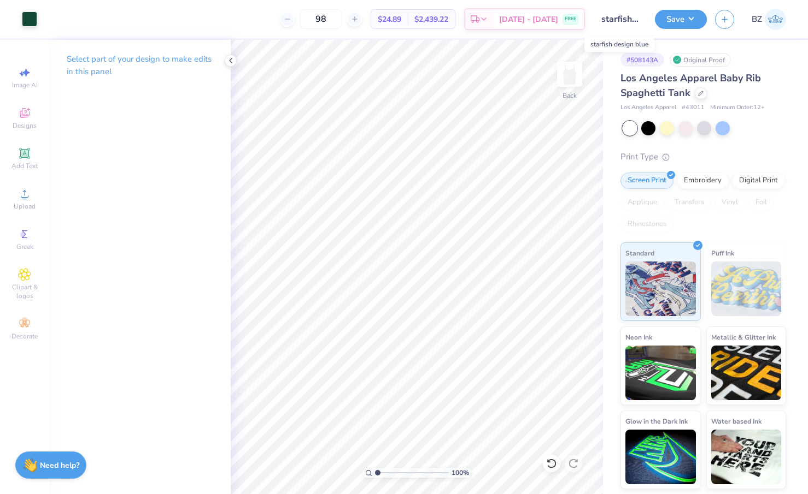
click at [606, 23] on input "starfish design blue" at bounding box center [620, 19] width 54 height 22
click at [623, 23] on input "starfish design blue" at bounding box center [620, 19] width 54 height 22
click at [629, 22] on input "starfish design blue" at bounding box center [620, 19] width 54 height 22
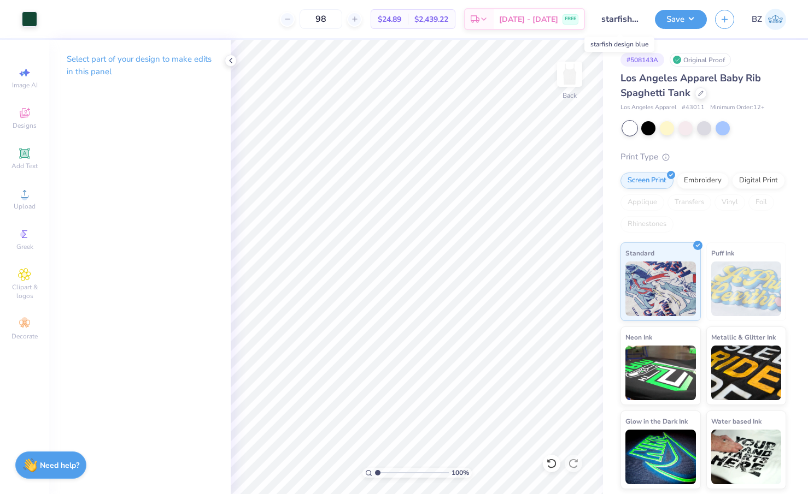
click at [644, 16] on input "starfish design blue" at bounding box center [620, 19] width 54 height 22
click at [641, 16] on input "starfish design blue" at bounding box center [620, 19] width 54 height 22
click at [640, 16] on input "starfish design blue" at bounding box center [620, 19] width 54 height 22
click at [626, 16] on input "starfish design blue" at bounding box center [620, 19] width 54 height 22
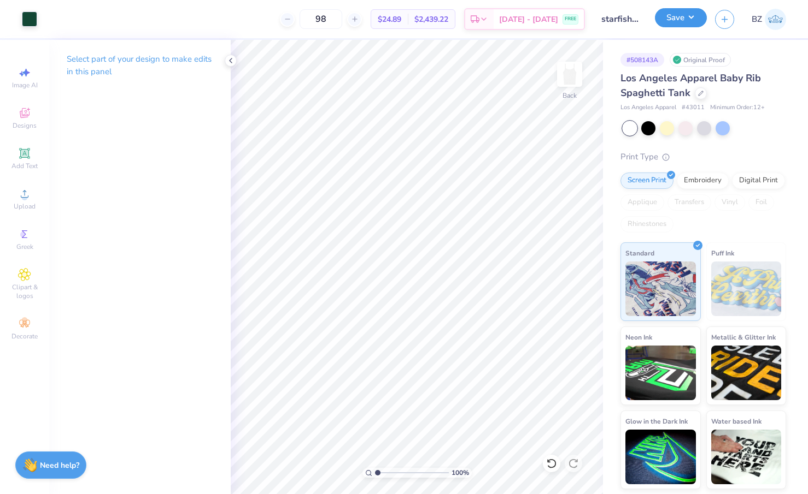
click at [681, 18] on button "Save" at bounding box center [681, 17] width 52 height 19
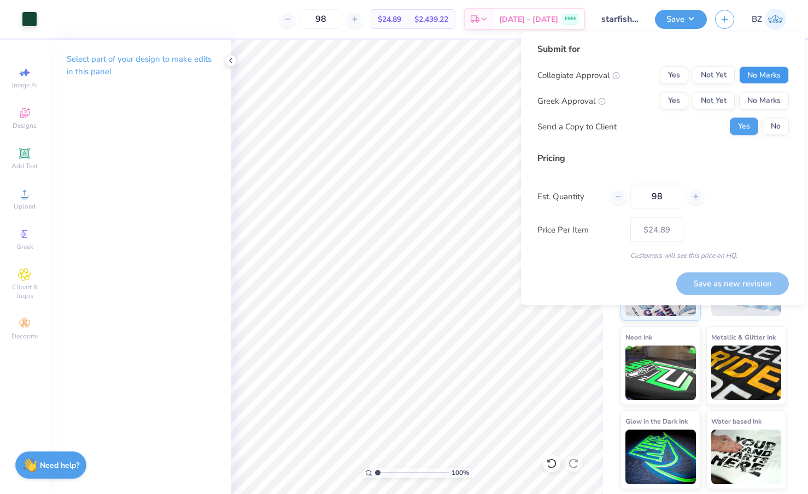
click at [706, 81] on button "No Marks" at bounding box center [764, 75] width 50 height 17
click at [672, 99] on button "Yes" at bounding box center [673, 100] width 28 height 17
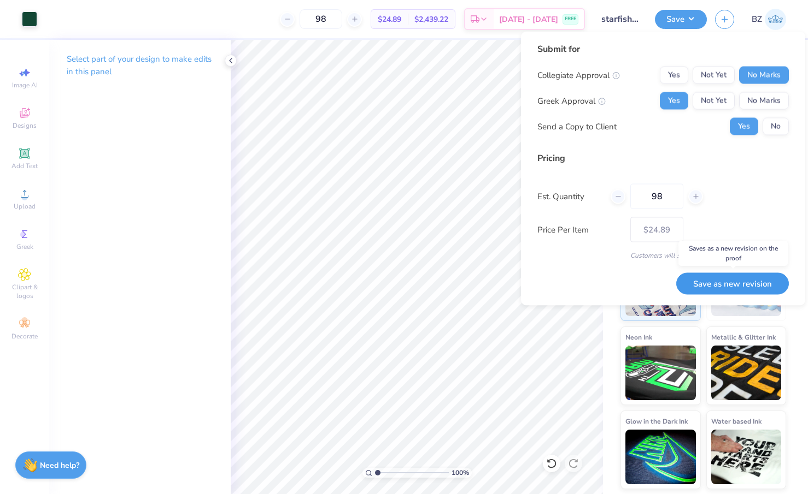
click at [699, 281] on button "Save as new revision" at bounding box center [732, 284] width 113 height 22
type input "$24.89"
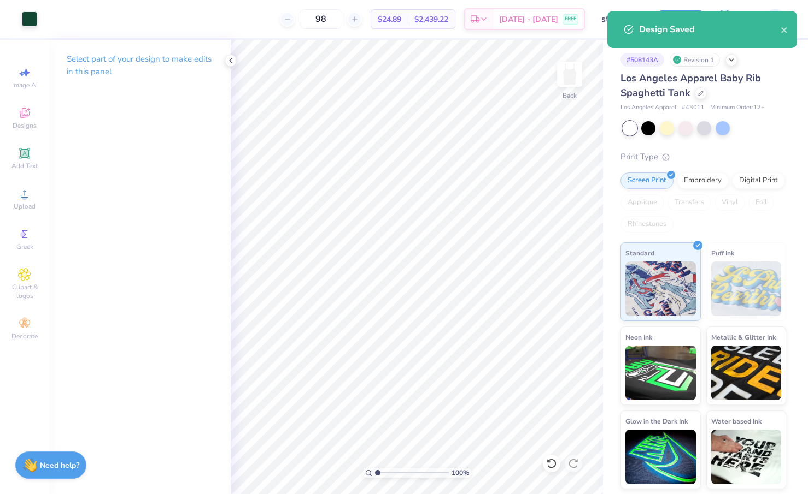
click at [604, 21] on input "starfish design blue" at bounding box center [620, 19] width 54 height 22
click at [607, 21] on div "Design Saved" at bounding box center [702, 29] width 190 height 37
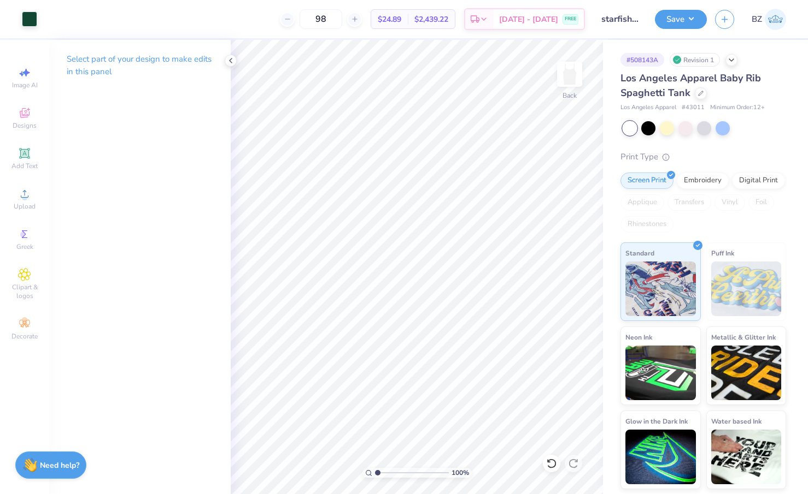
click at [611, 17] on input "starfish design blue" at bounding box center [620, 19] width 54 height 22
click at [611, 18] on input "starfish design blue" at bounding box center [620, 19] width 54 height 22
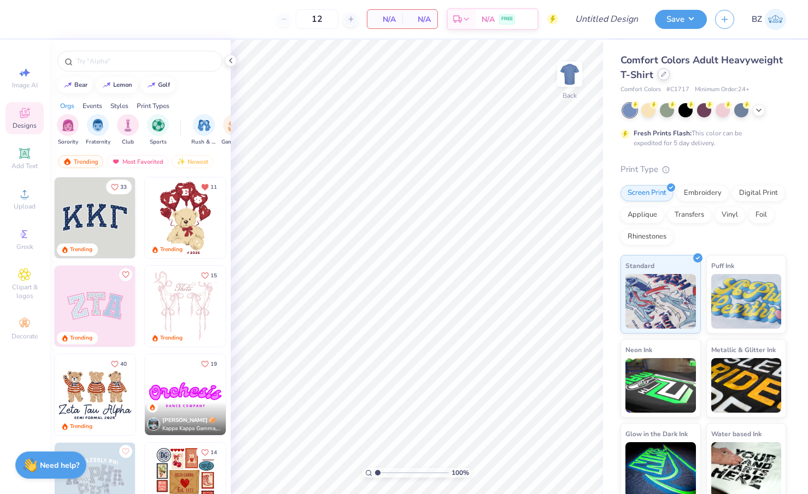
click at [665, 79] on div at bounding box center [663, 74] width 12 height 12
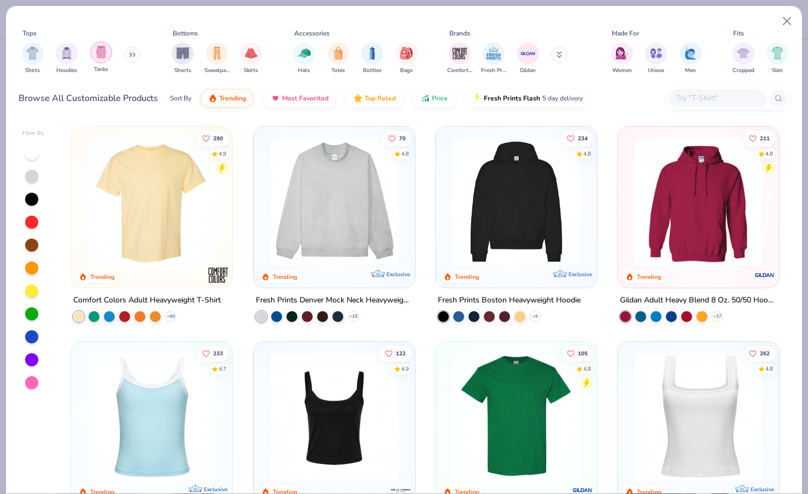
click at [103, 62] on div "filter for Tanks" at bounding box center [101, 53] width 22 height 22
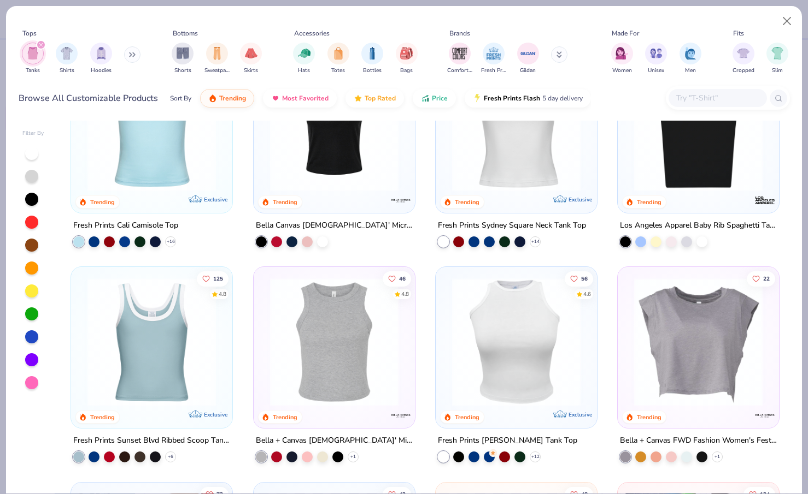
scroll to position [85, 0]
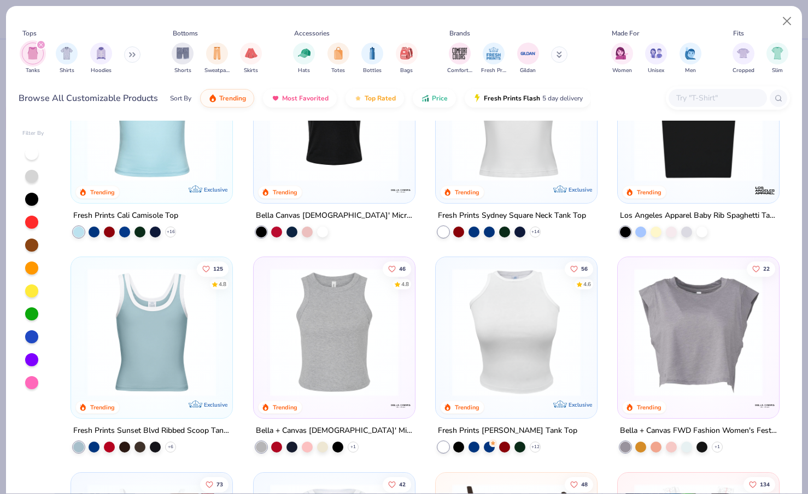
click at [733, 152] on img at bounding box center [697, 117] width 139 height 128
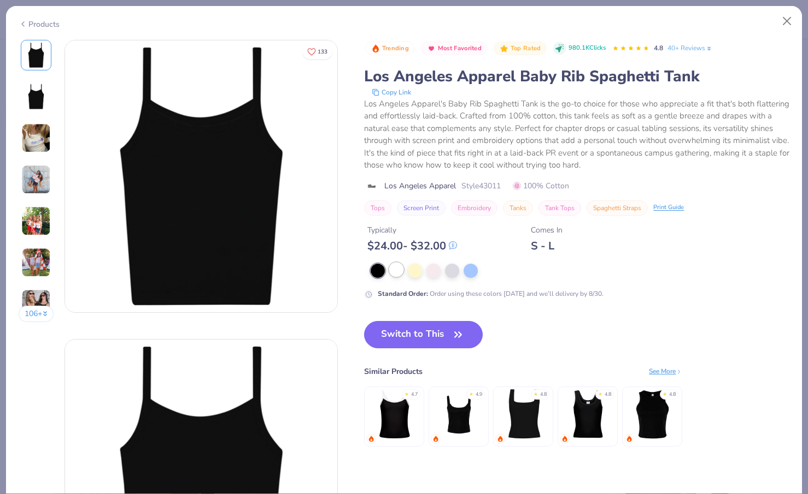
click at [392, 270] on div at bounding box center [396, 270] width 14 height 14
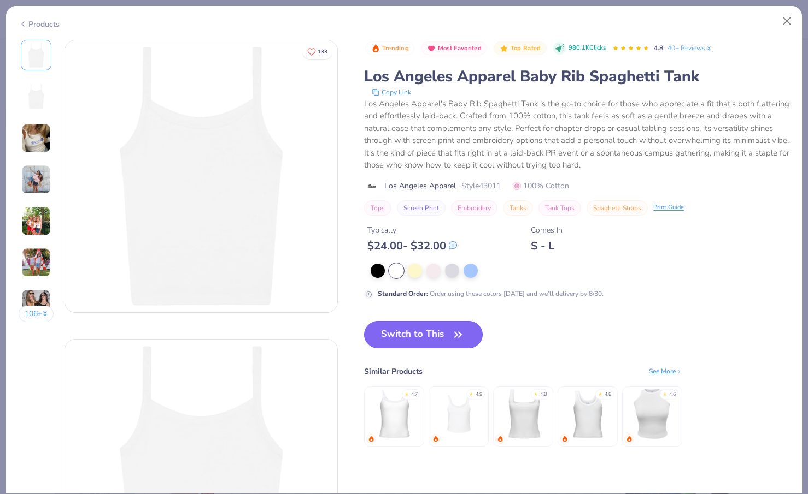
click at [410, 342] on button "Switch to This" at bounding box center [423, 334] width 119 height 27
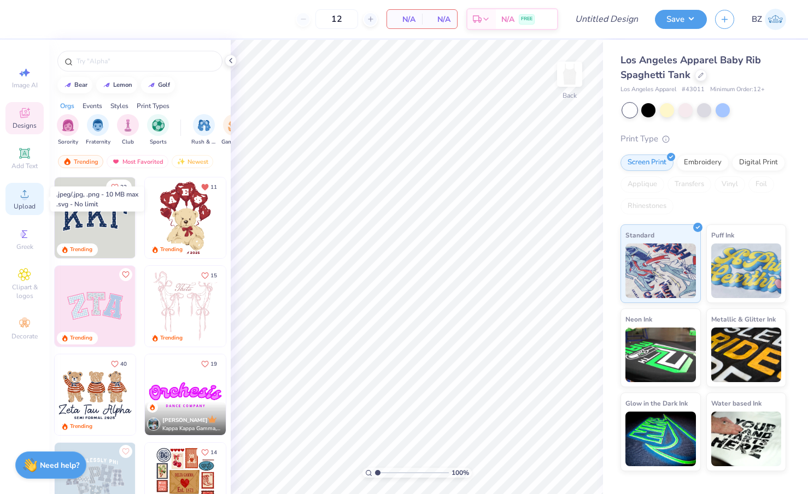
click at [30, 190] on icon at bounding box center [24, 193] width 13 height 13
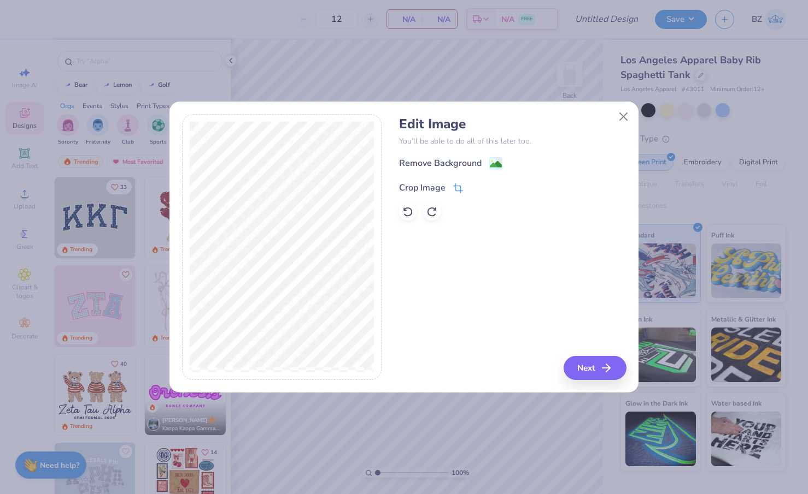
click at [456, 188] on icon at bounding box center [458, 189] width 10 height 10
click at [476, 188] on icon at bounding box center [476, 187] width 7 height 7
click at [492, 163] on image at bounding box center [496, 166] width 12 height 12
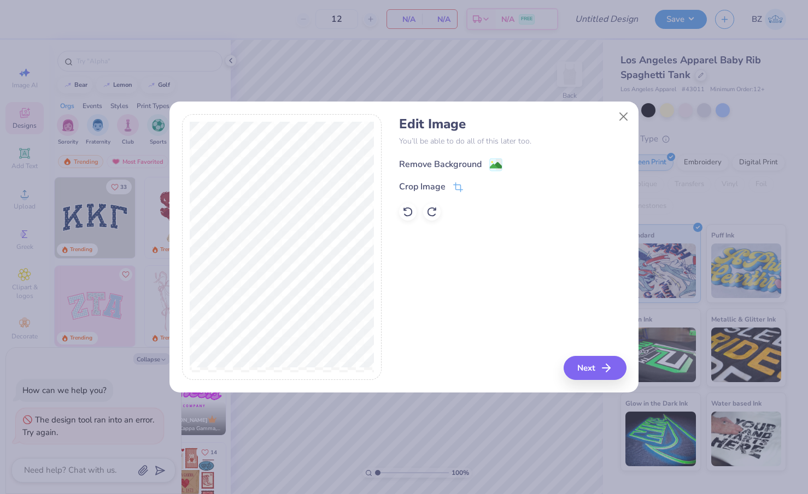
click at [497, 165] on image at bounding box center [496, 166] width 12 height 12
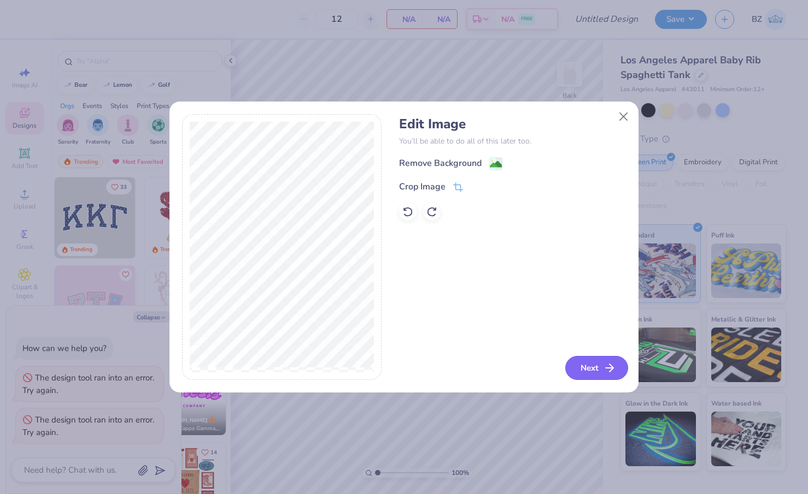
click at [596, 374] on button "Next" at bounding box center [596, 368] width 63 height 24
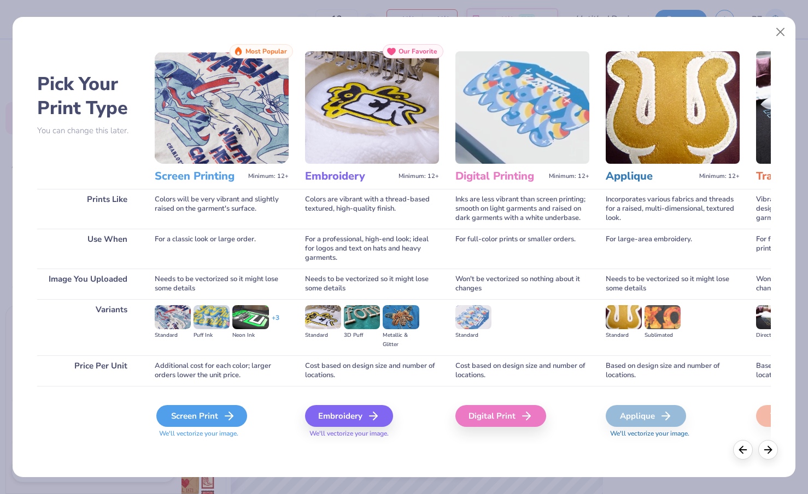
click at [235, 419] on div "Screen Print" at bounding box center [201, 416] width 91 height 22
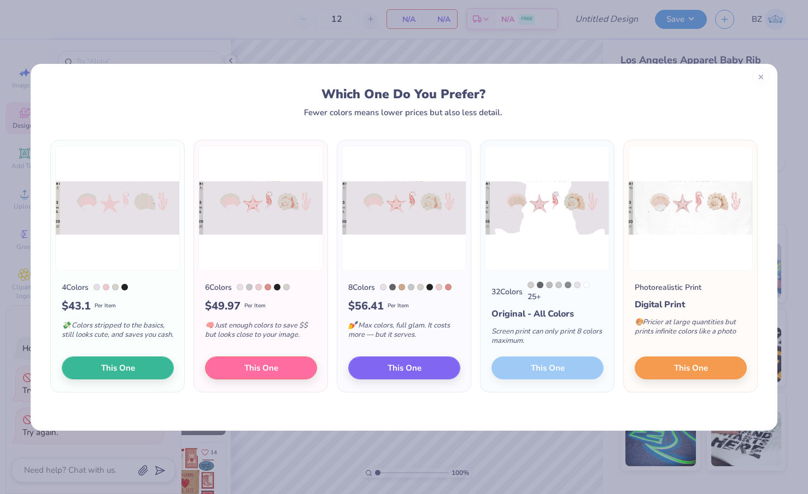
click at [764, 76] on div at bounding box center [760, 76] width 17 height 17
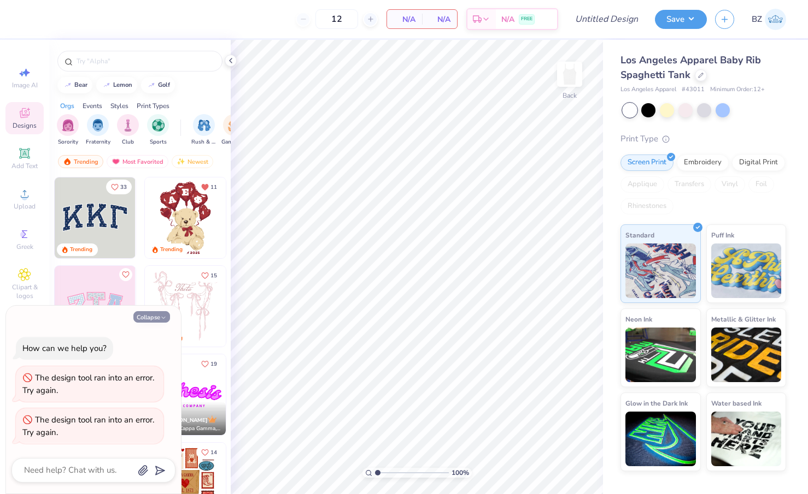
click at [154, 315] on button "Collapse" at bounding box center [151, 316] width 37 height 11
type textarea "x"
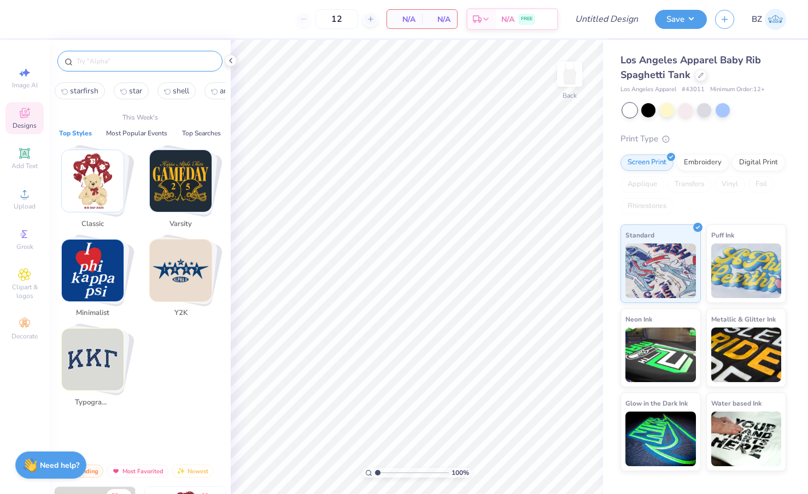
click at [116, 65] on input "text" at bounding box center [145, 61] width 140 height 11
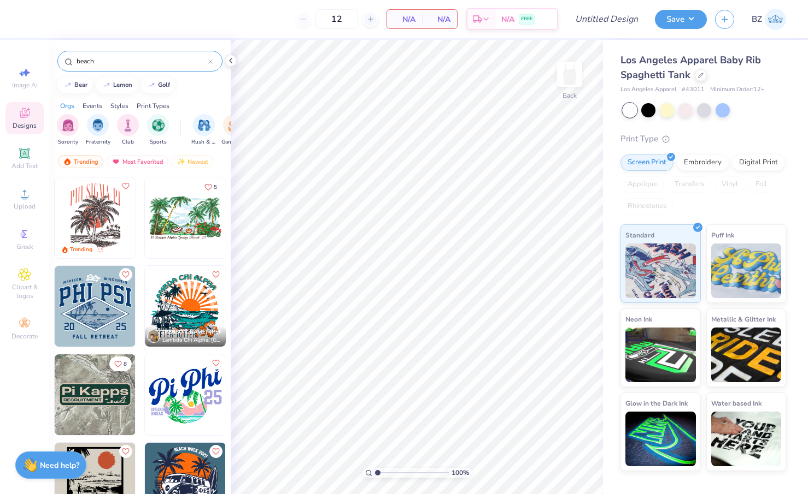
click at [88, 60] on input "beach" at bounding box center [141, 61] width 133 height 11
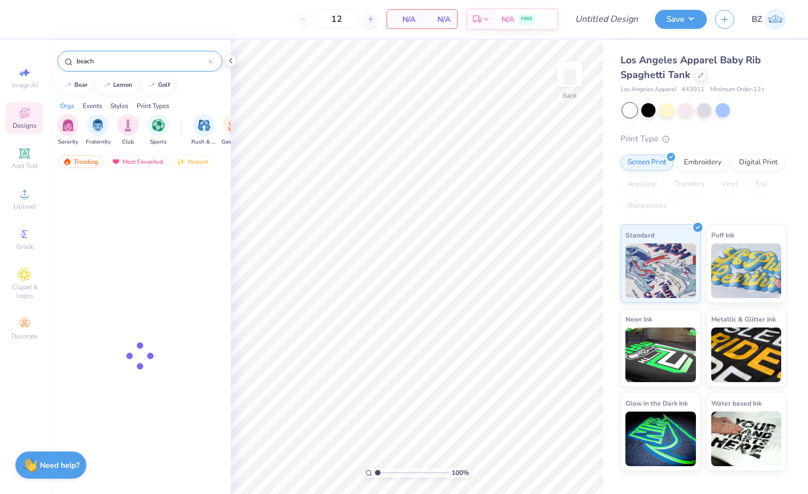
click at [88, 60] on input "beach" at bounding box center [141, 61] width 133 height 11
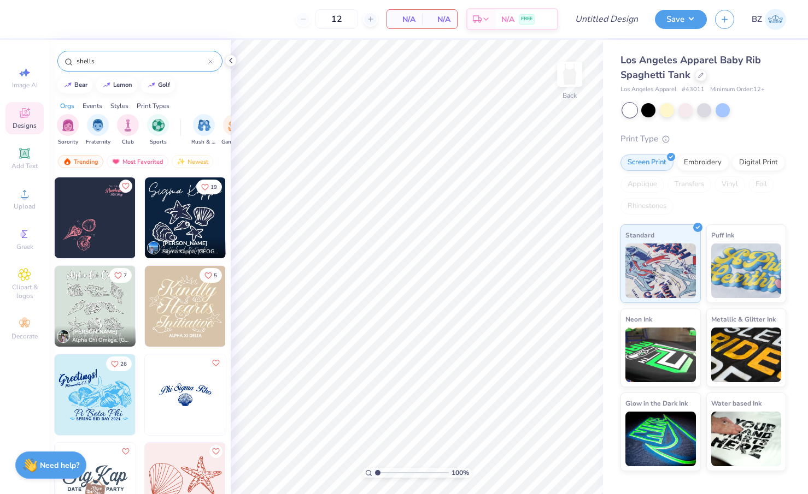
click at [80, 60] on input "shells" at bounding box center [141, 61] width 133 height 11
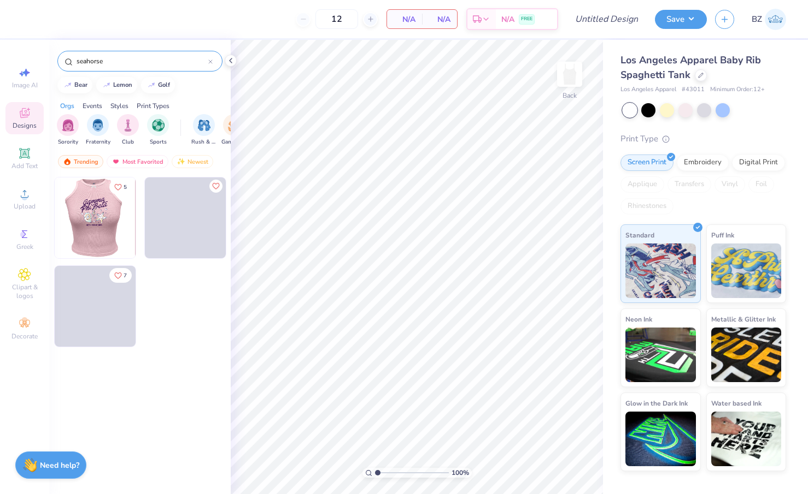
type input "seahorse"
click at [103, 231] on img at bounding box center [94, 218] width 81 height 81
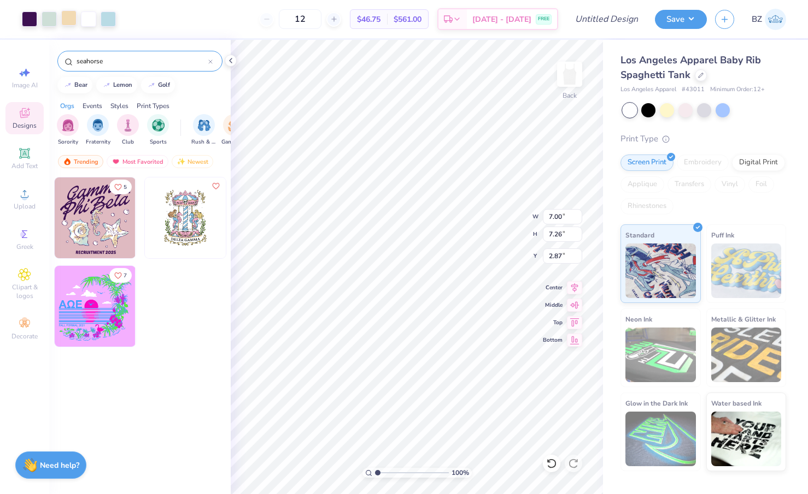
click at [68, 14] on div at bounding box center [68, 17] width 15 height 15
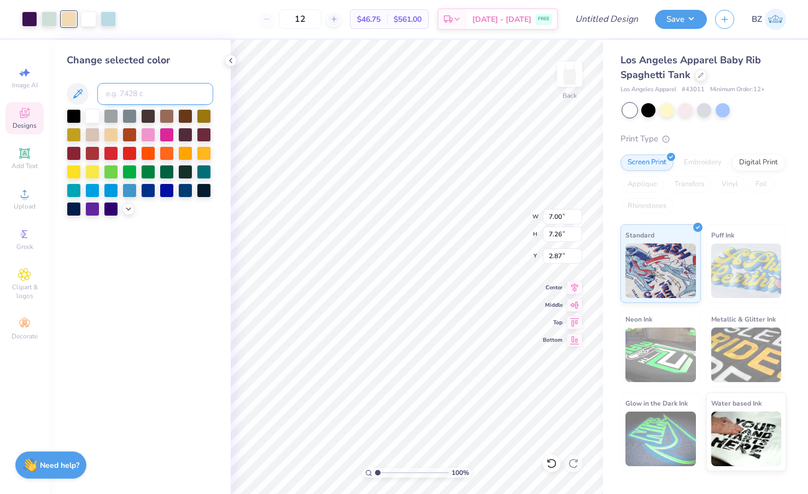
click at [132, 97] on input at bounding box center [155, 94] width 116 height 22
type input "3435"
click at [109, 19] on div at bounding box center [108, 17] width 15 height 15
click at [49, 13] on div at bounding box center [49, 17] width 15 height 15
click at [109, 19] on div at bounding box center [108, 17] width 15 height 15
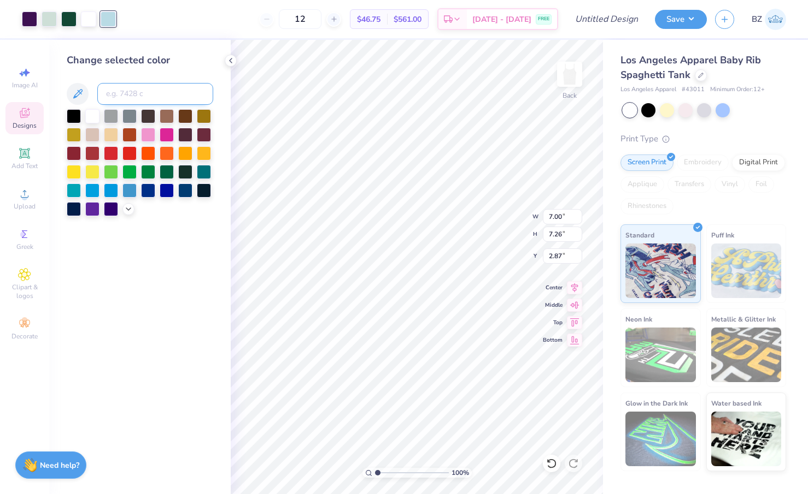
click at [114, 97] on input at bounding box center [155, 94] width 116 height 22
type input "621"
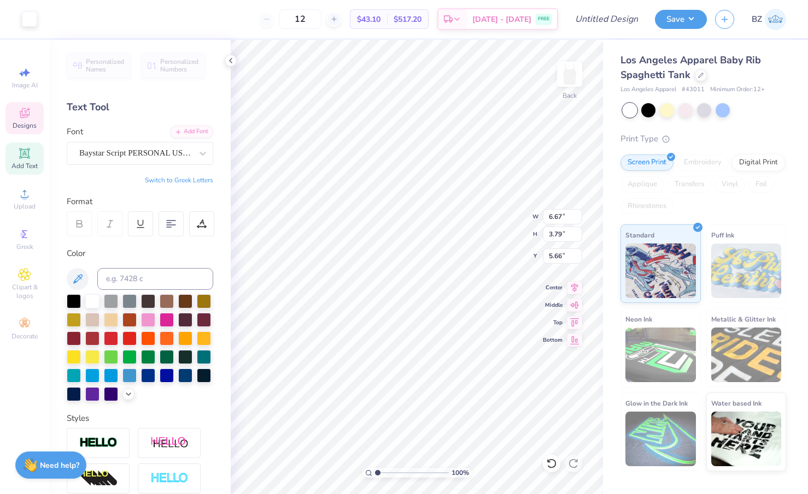
type input "4.01"
type input "0.34"
type input "9.80"
click at [553, 465] on icon at bounding box center [551, 463] width 11 height 11
type input "7.03"
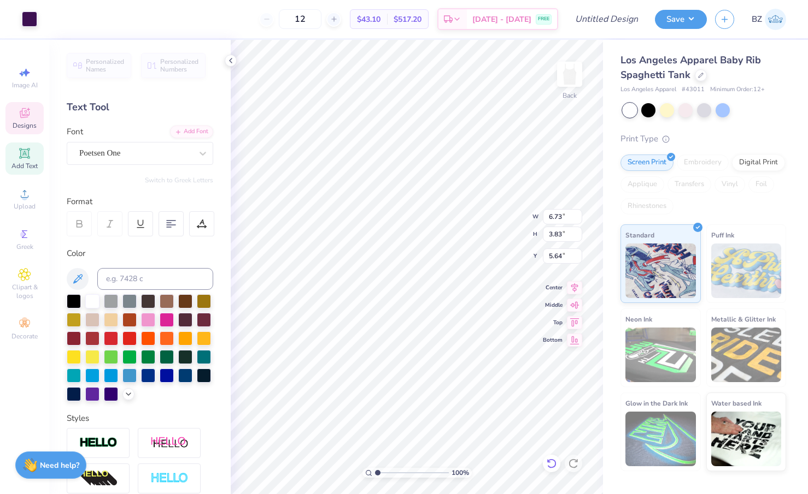
type input "5.57"
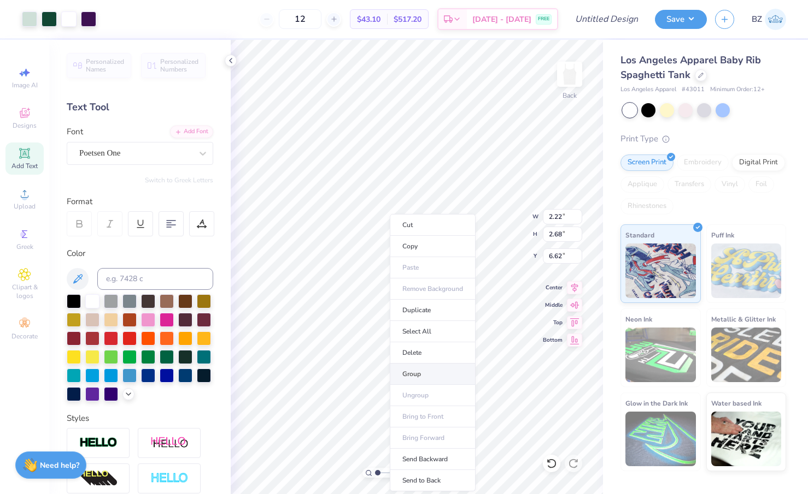
click at [420, 379] on li "Group" at bounding box center [433, 374] width 86 height 21
type input "2.63"
type input "1.77"
type input "2.13"
type input "2.80"
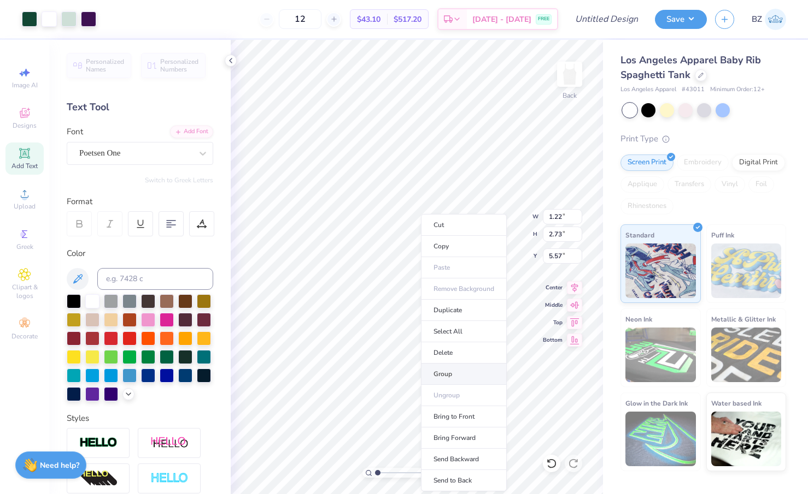
click at [450, 367] on li "Group" at bounding box center [464, 374] width 86 height 21
type input "2.80"
type input "1.11"
type input "2.49"
type input "2.61"
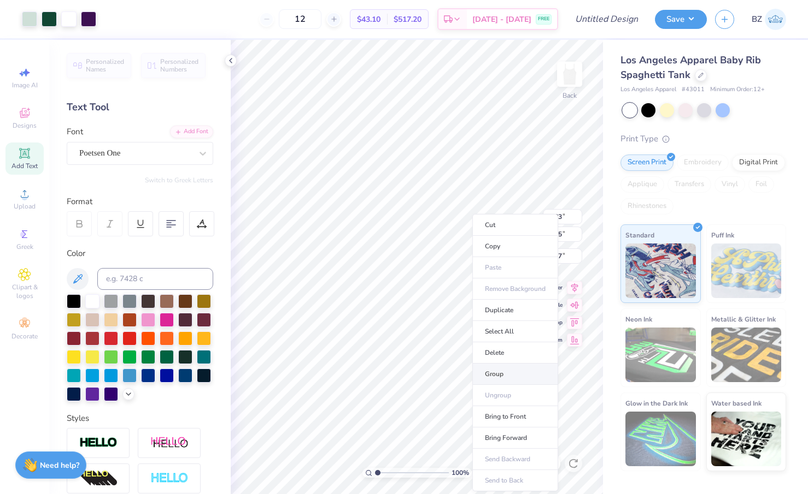
click at [501, 377] on li "Group" at bounding box center [515, 374] width 86 height 21
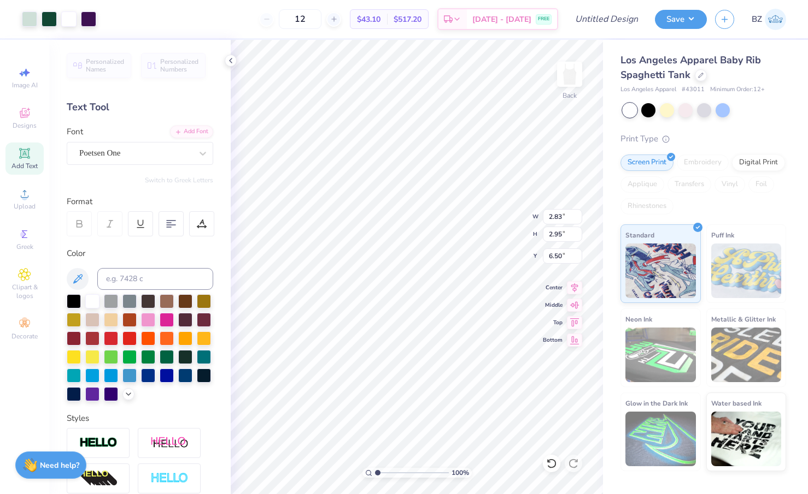
type input "6.50"
type input "2.17"
type input "2.26"
type input "2.84"
click at [92, 18] on div at bounding box center [88, 17] width 15 height 15
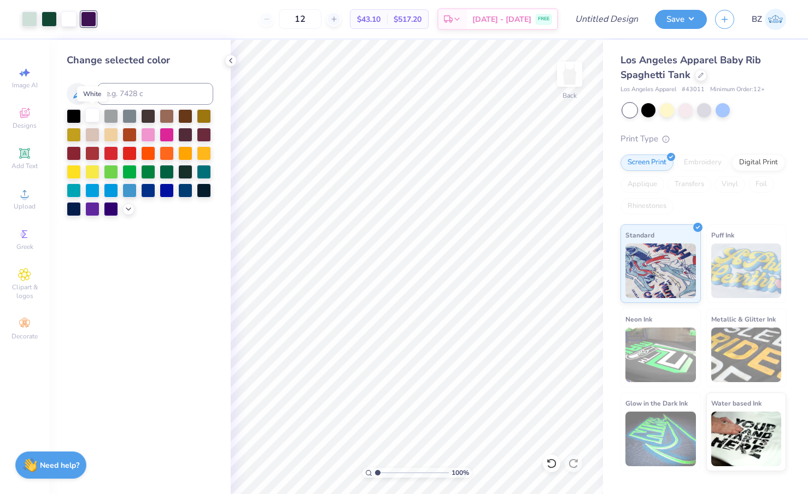
click at [92, 114] on div at bounding box center [92, 115] width 14 height 14
click at [113, 95] on input at bounding box center [155, 94] width 116 height 22
type input "3435"
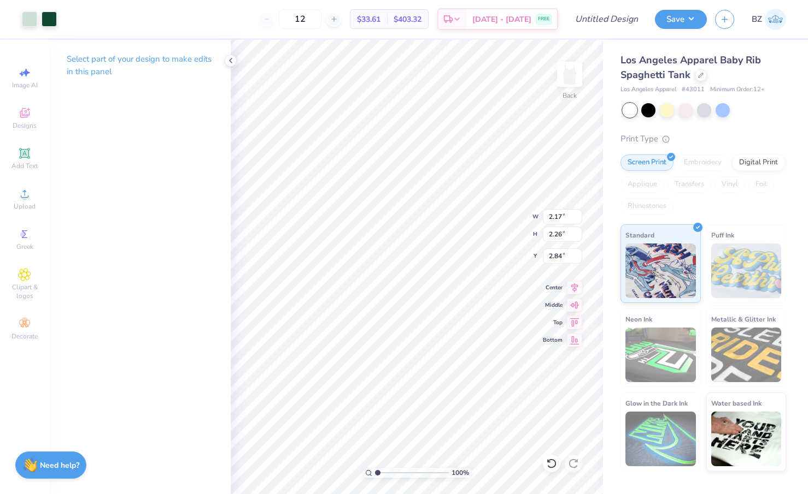
type input "1.11"
type input "2.49"
type input "2.61"
type input "1.77"
type input "2.13"
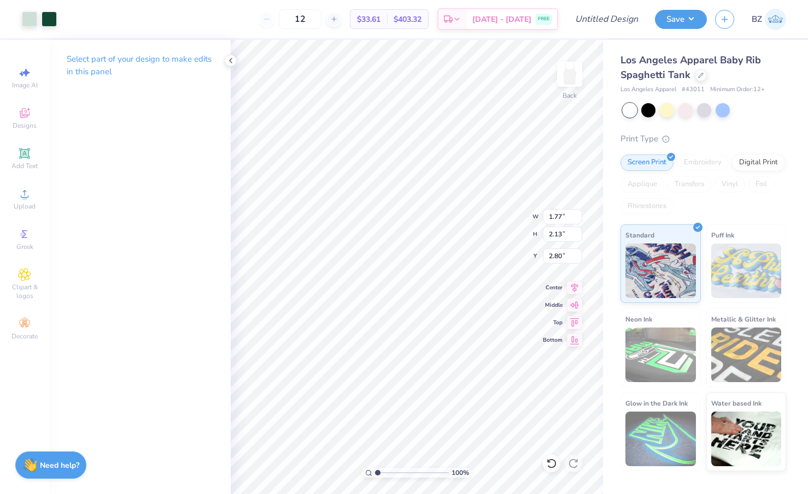
type input "2.84"
click at [31, 155] on icon at bounding box center [24, 153] width 13 height 13
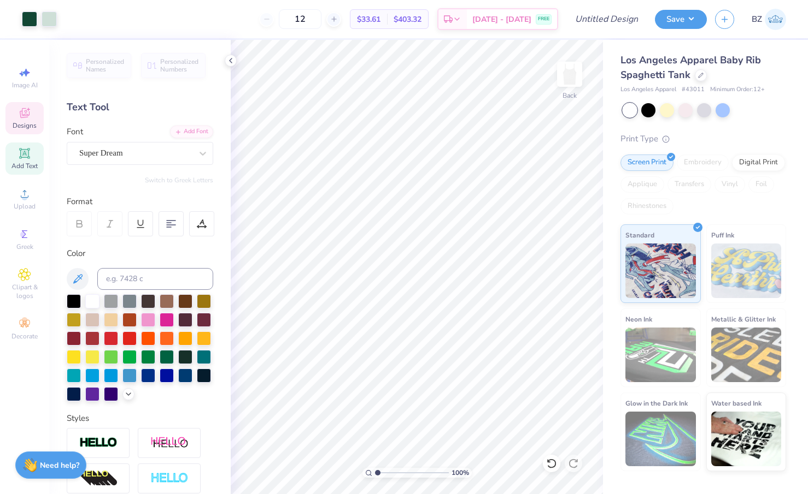
click at [28, 122] on span "Designs" at bounding box center [25, 125] width 24 height 9
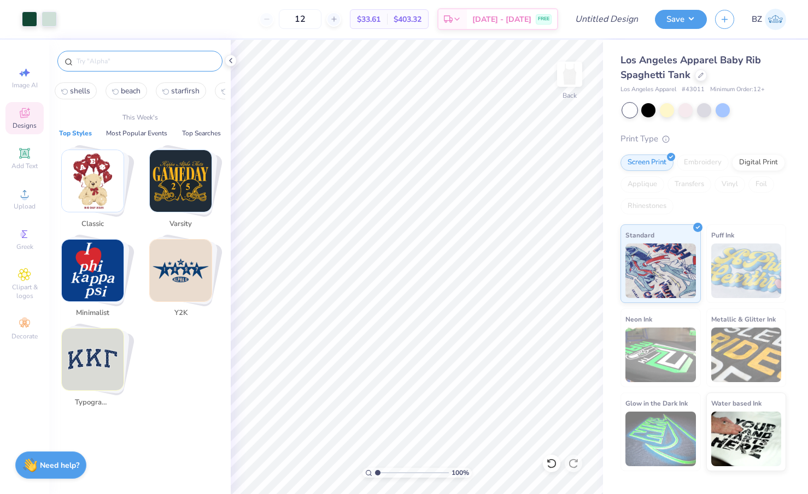
click at [120, 58] on input "text" at bounding box center [145, 61] width 140 height 11
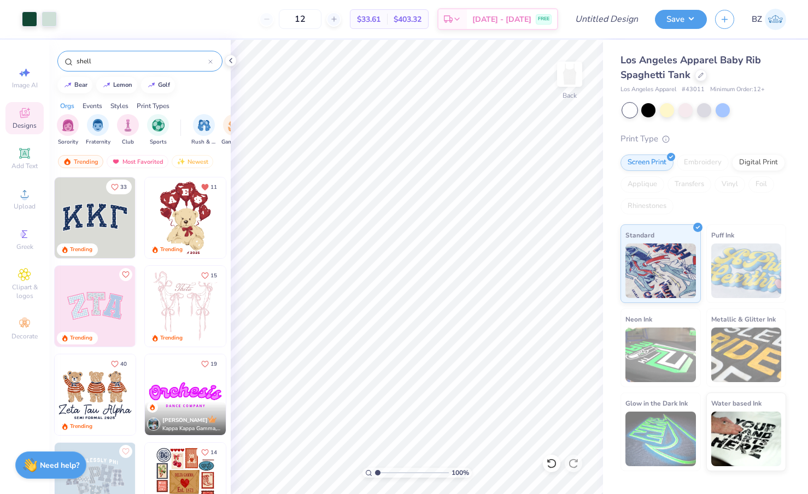
type input "shell"
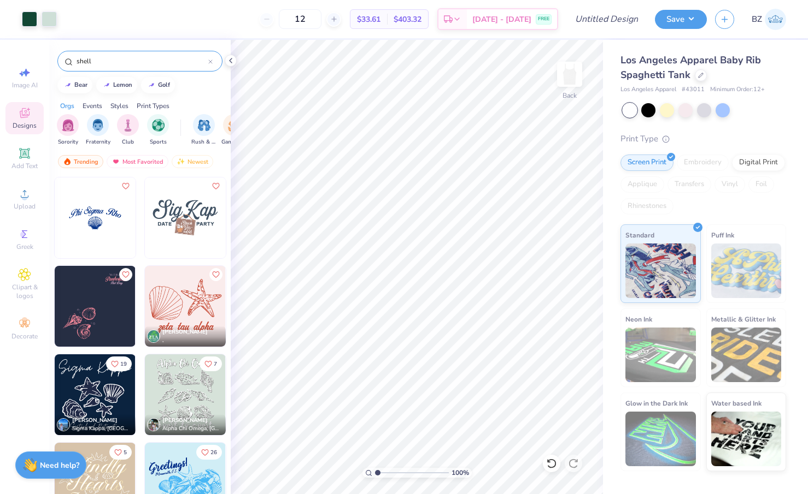
click at [121, 397] on img at bounding box center [95, 395] width 81 height 81
click at [23, 16] on div at bounding box center [29, 17] width 15 height 15
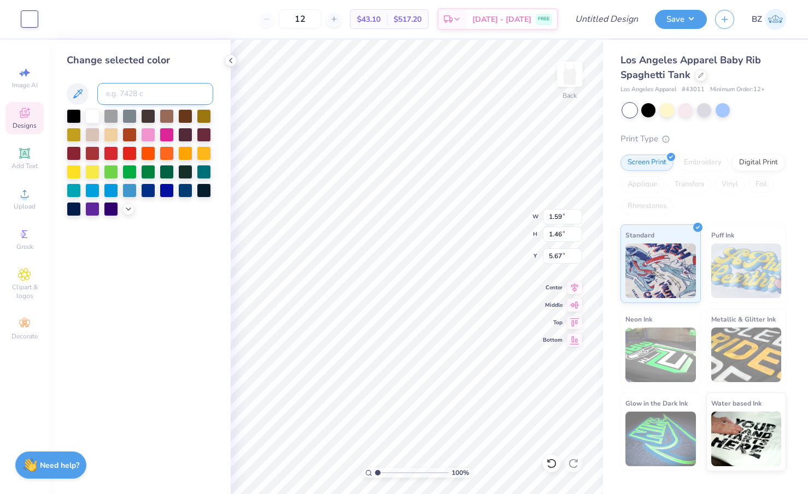
click at [133, 97] on input at bounding box center [155, 94] width 116 height 22
type input "3435"
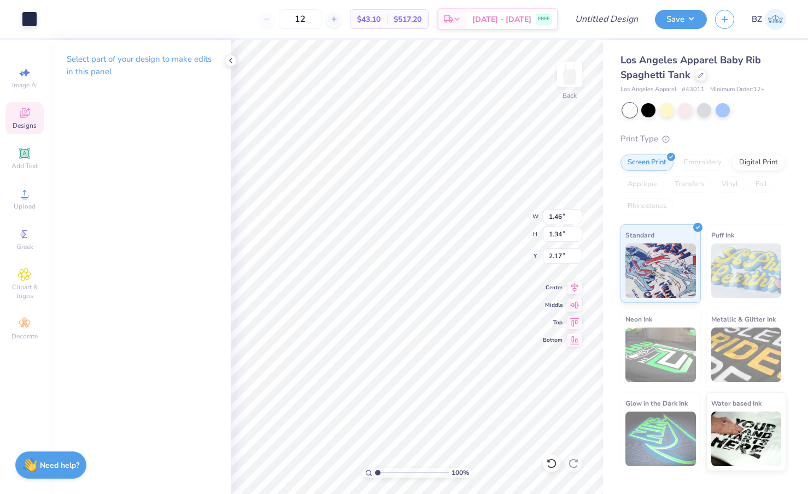
type input "2.17"
type input "1.59"
type input "1.46"
type input "5.67"
type input "1.46"
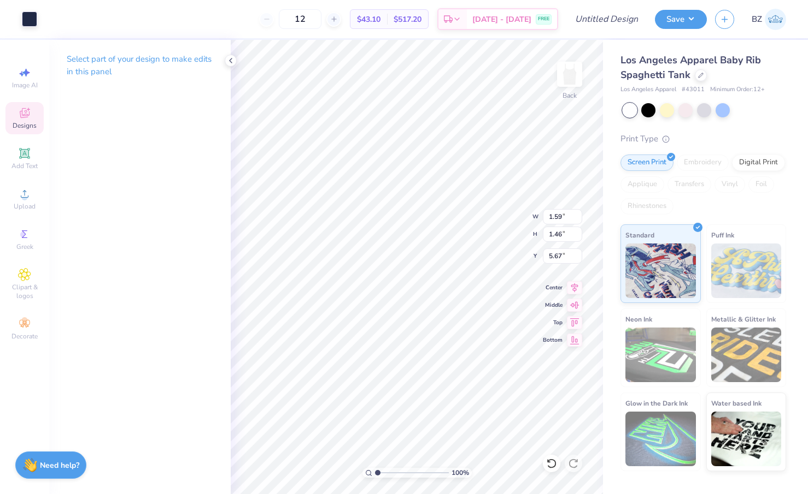
type input "1.34"
type input "2.17"
click at [31, 13] on div at bounding box center [29, 17] width 15 height 15
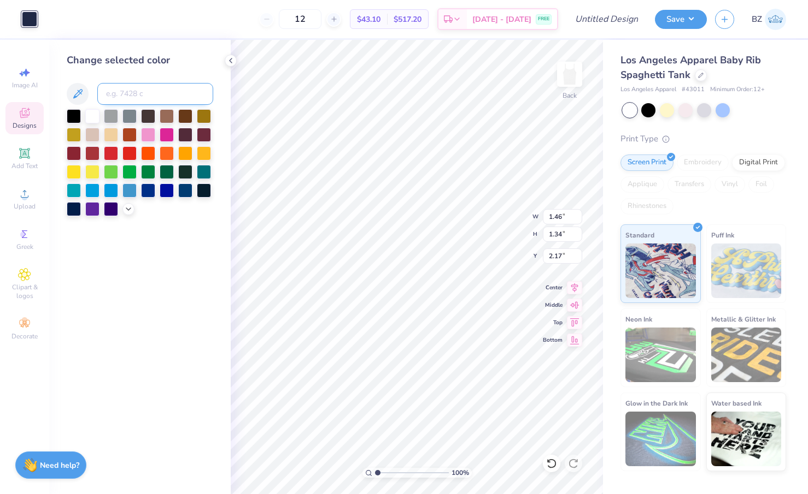
click at [136, 98] on input at bounding box center [155, 94] width 116 height 22
type input "3435"
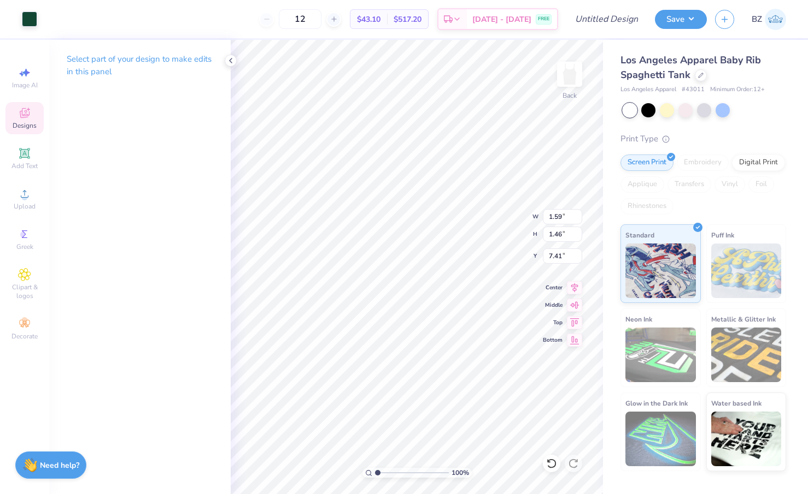
type input "7.41"
type input "1.97"
type input "1.74"
type input "5.63"
click at [548, 462] on icon at bounding box center [548, 461] width 2 height 2
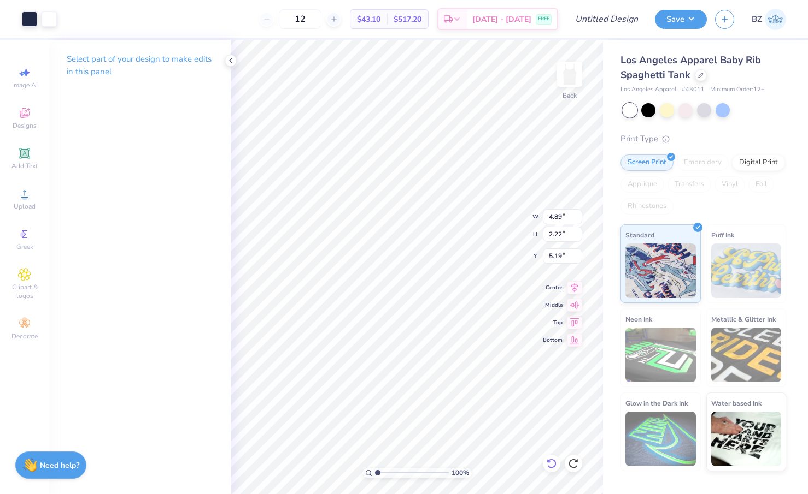
type input "5.15"
click at [549, 462] on icon at bounding box center [548, 461] width 2 height 2
type input "2.09"
type input "1.83"
click at [446, 373] on li "Group" at bounding box center [456, 374] width 86 height 21
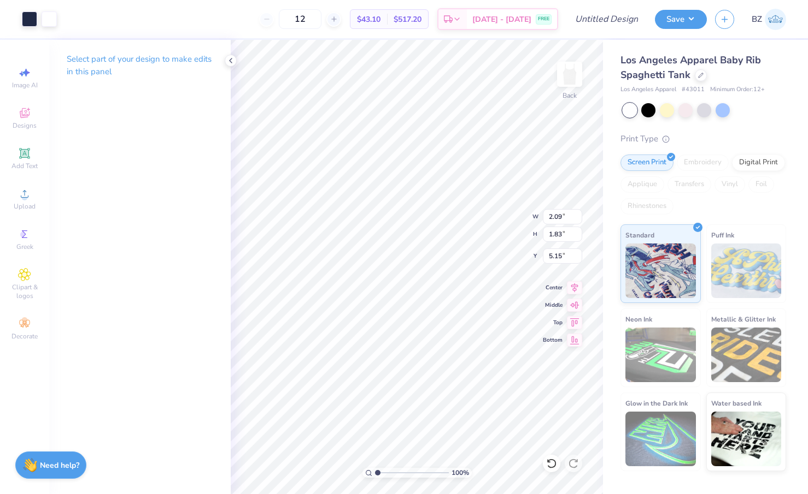
type input "5.25"
click at [30, 21] on div at bounding box center [29, 17] width 15 height 15
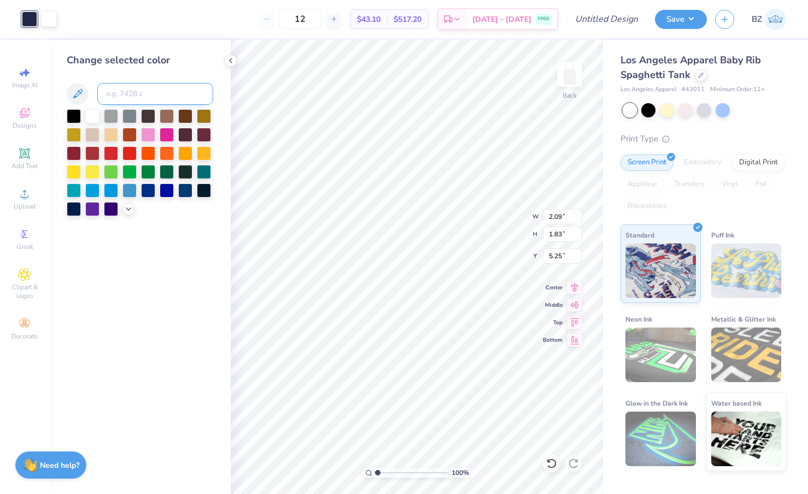
click at [131, 99] on input at bounding box center [155, 94] width 116 height 22
type input "3435"
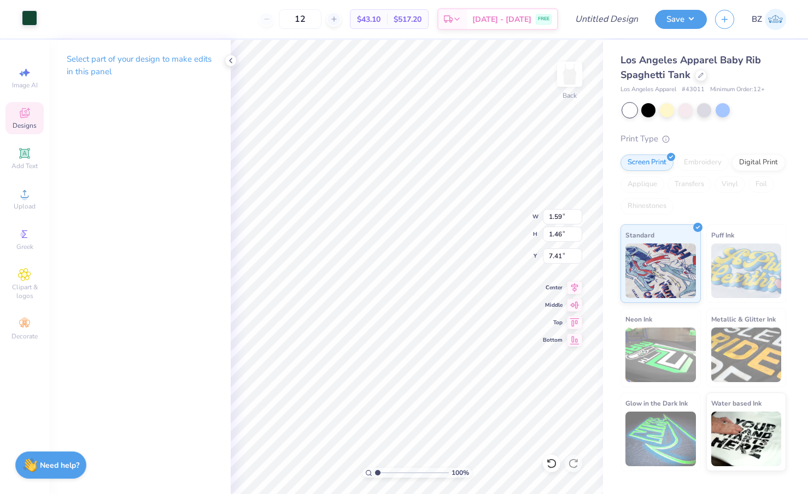
click at [28, 15] on div at bounding box center [29, 17] width 15 height 15
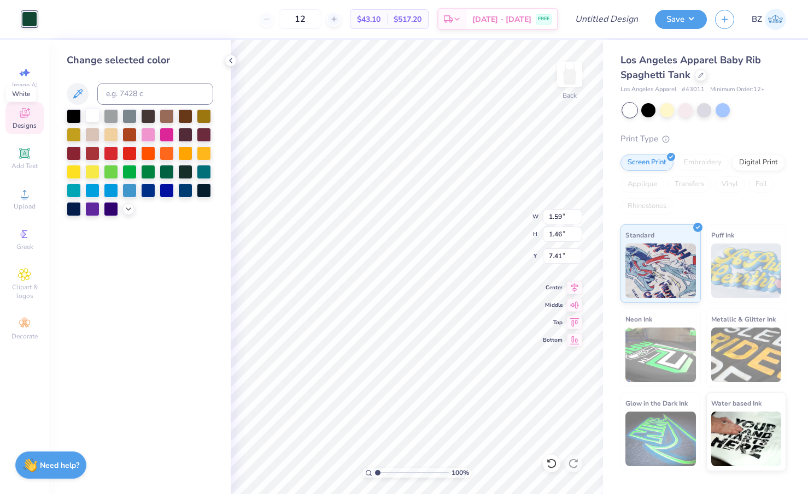
click at [88, 119] on div at bounding box center [92, 115] width 14 height 14
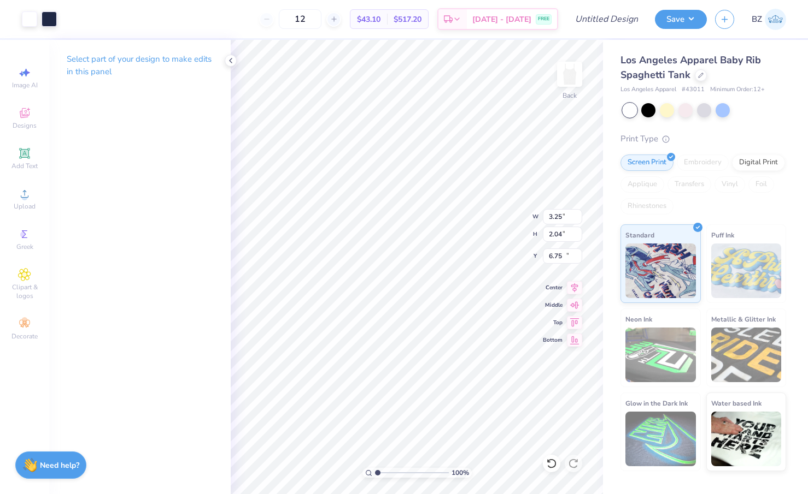
type input "10.46"
type input "1.46"
type input "1.34"
type input "2.84"
type input "2.09"
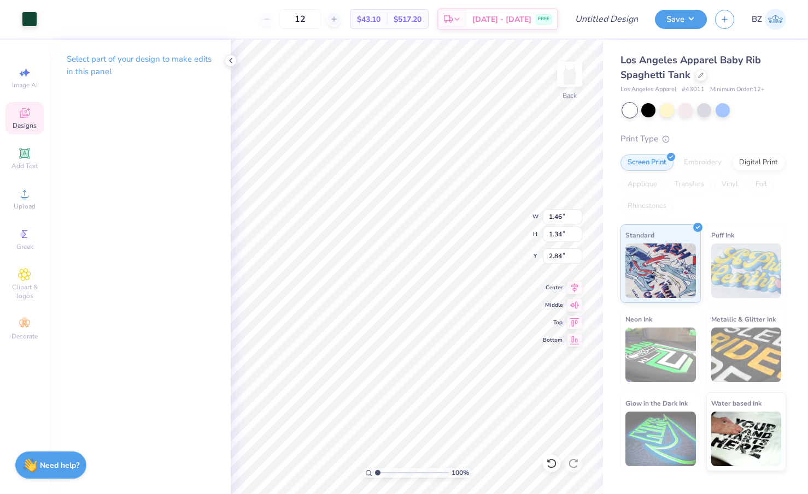
type input "1.83"
type input "1.01"
type input "5.50"
type input "1.46"
type input "3.81"
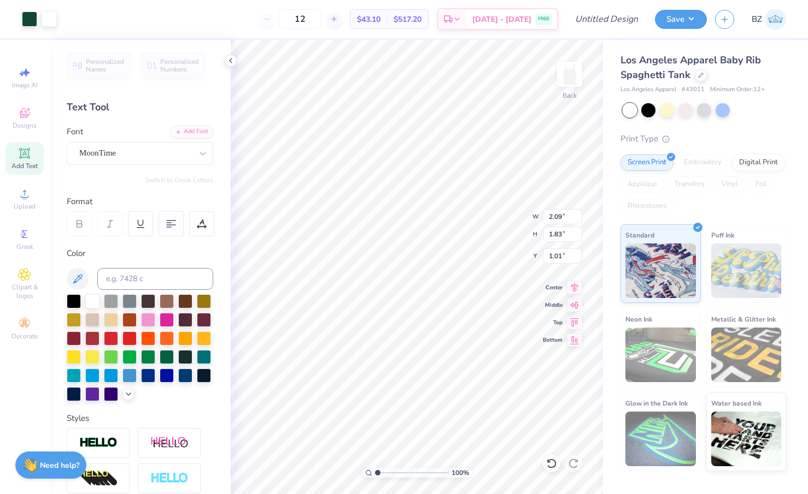
type input "2.84"
type input "3.09"
type input "1.82"
type input "1.67"
type input "3.00"
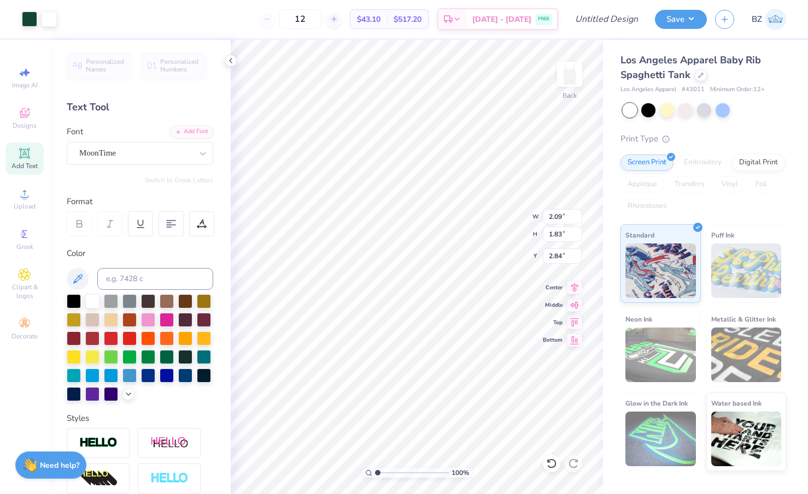
type input "1.13"
type input "0.67"
type input "6.76"
type input "3.03"
type input "1.82"
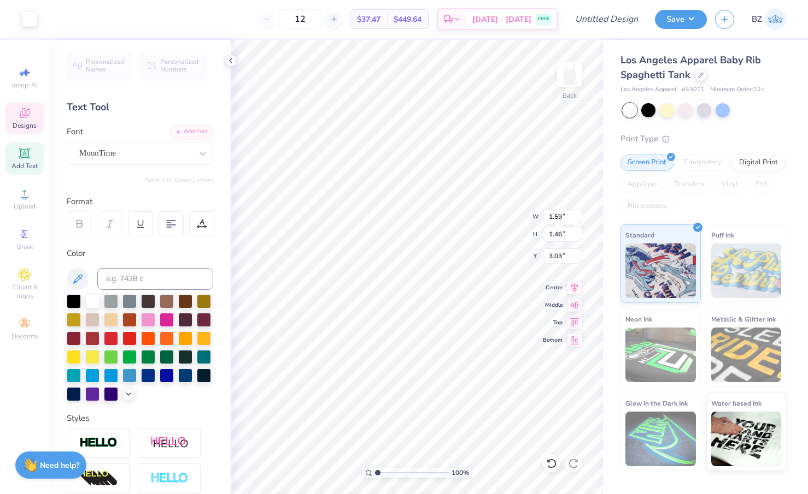
type input "1.67"
type input "2.92"
type input "1.54"
type input "1.42"
type input "3.17"
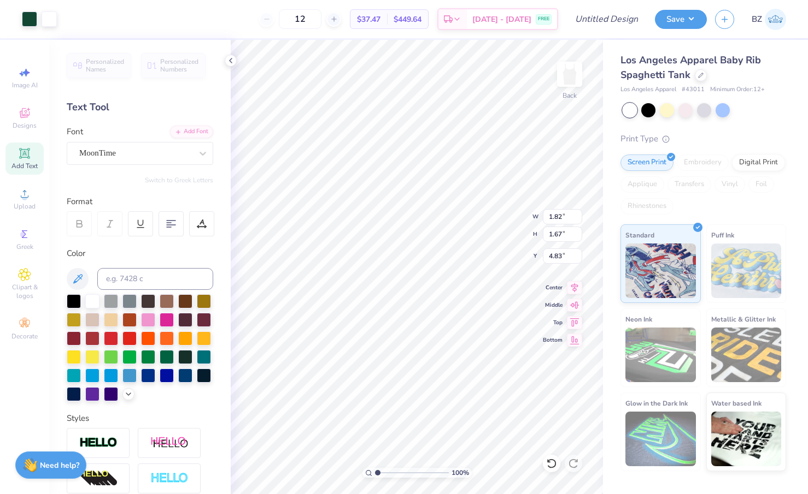
type input "3.00"
type input "5.79"
type input "1.82"
type input "1.67"
type input "3.00"
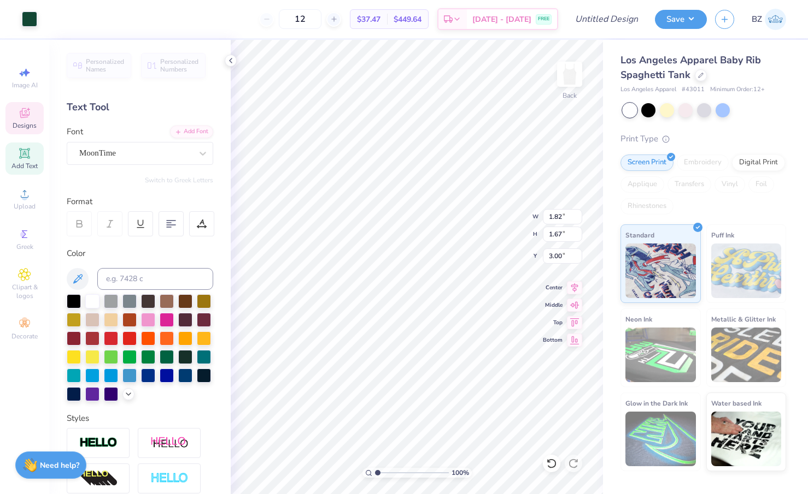
type input "1.54"
type input "1.42"
type input "2.61"
type input "1.80"
type input "1.66"
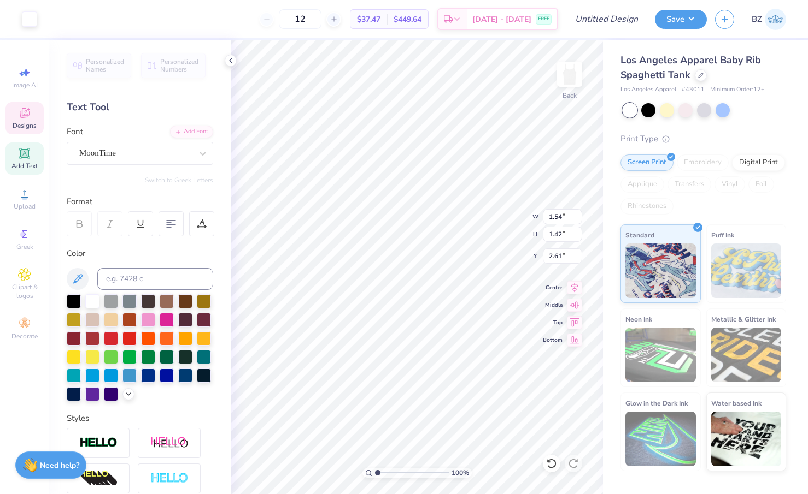
type input "2.37"
type input "2.93"
type input "1.81"
type input "1.67"
type input "2.92"
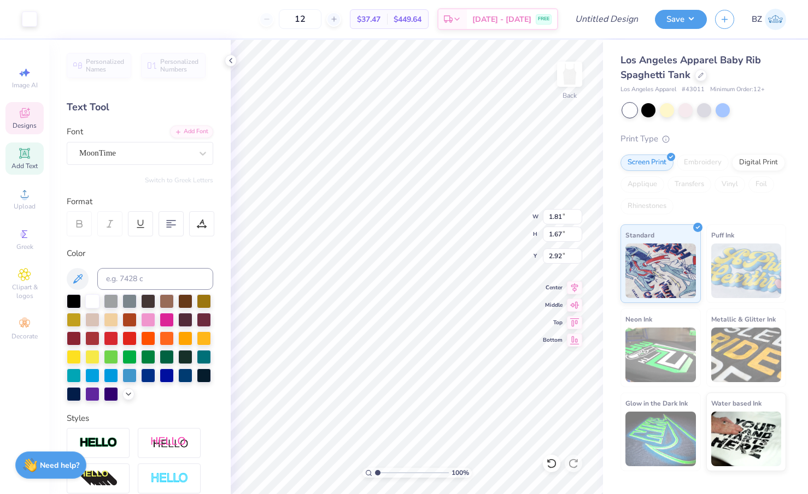
type input "1.88"
type input "1.73"
type input "1.96"
type input "1.80"
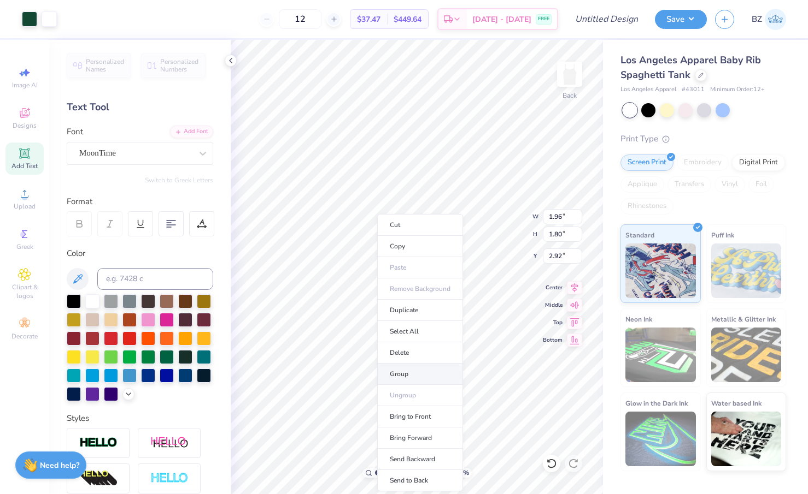
click at [421, 373] on li "Group" at bounding box center [420, 374] width 86 height 21
type input "1.80"
type input "1.66"
type input "3.02"
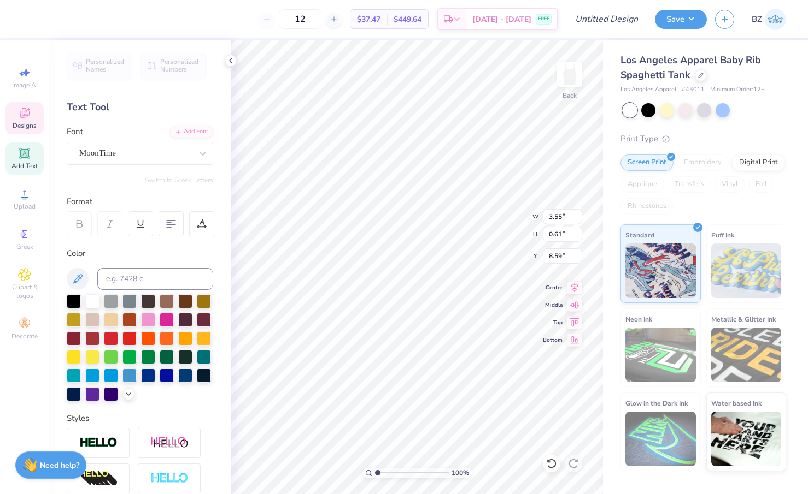
scroll to position [0, 2]
type textarea "Kappa Delta"
click at [173, 275] on input at bounding box center [155, 279] width 116 height 22
type input "3435 C"
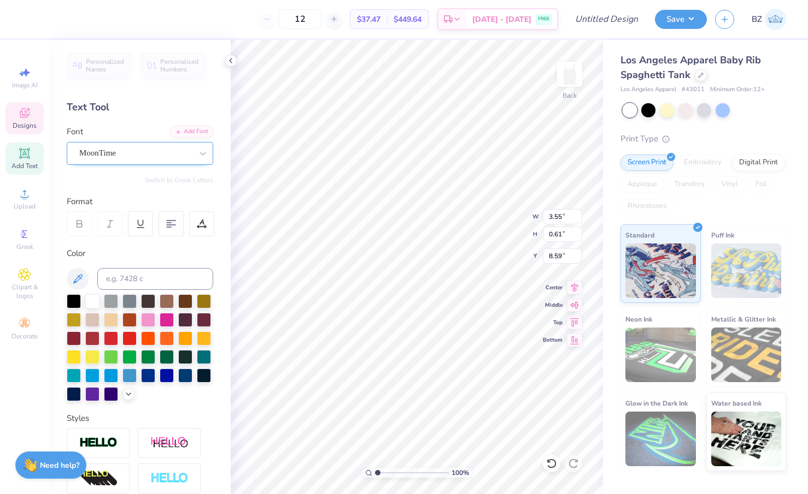
click at [167, 150] on div "MoonTime" at bounding box center [135, 153] width 115 height 17
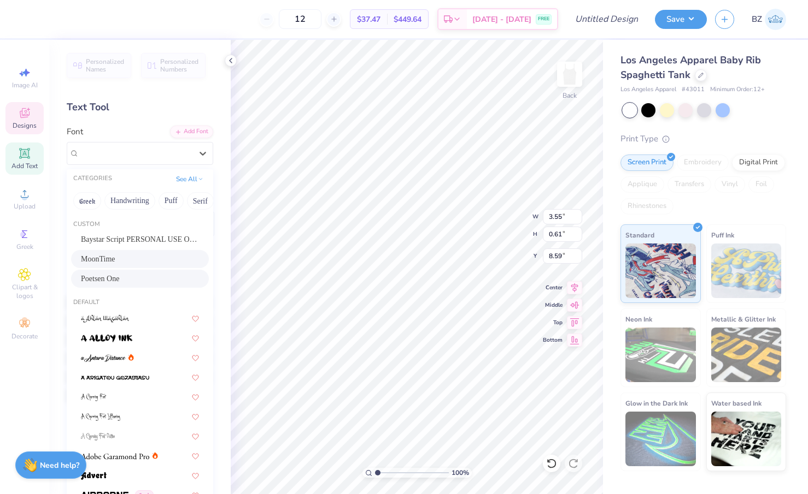
click at [126, 284] on div "Poetsen One" at bounding box center [140, 278] width 118 height 11
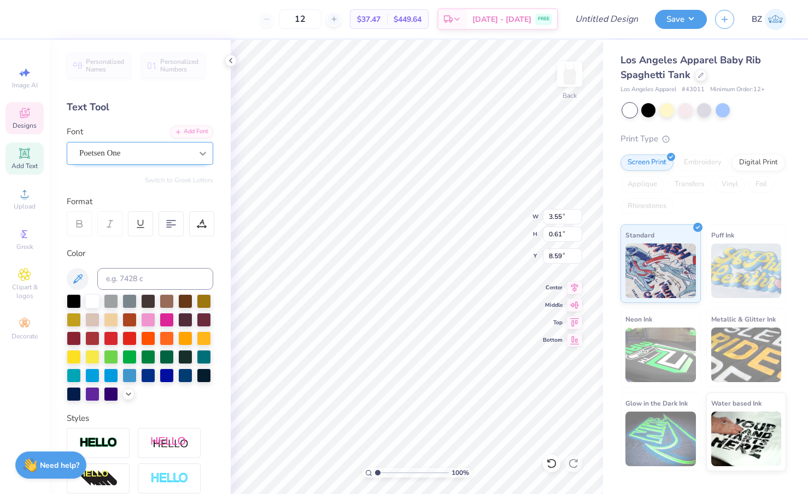
click at [198, 152] on icon at bounding box center [202, 153] width 11 height 11
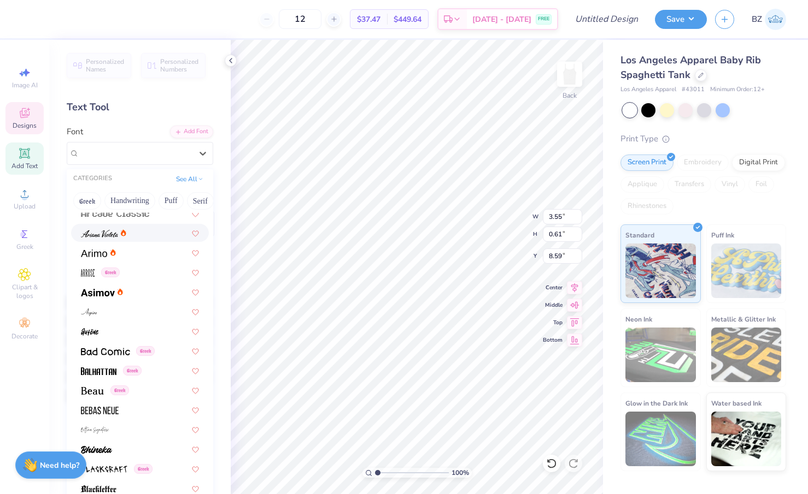
scroll to position [420, 0]
click at [114, 352] on img at bounding box center [105, 351] width 49 height 8
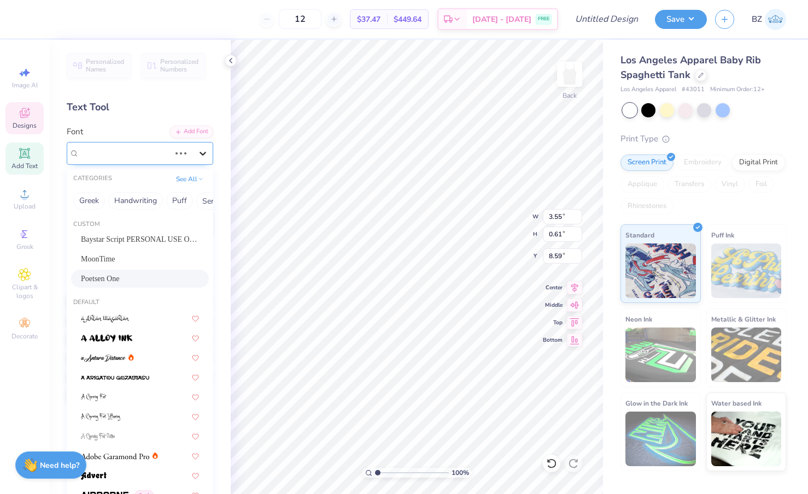
click at [203, 158] on div at bounding box center [203, 154] width 20 height 20
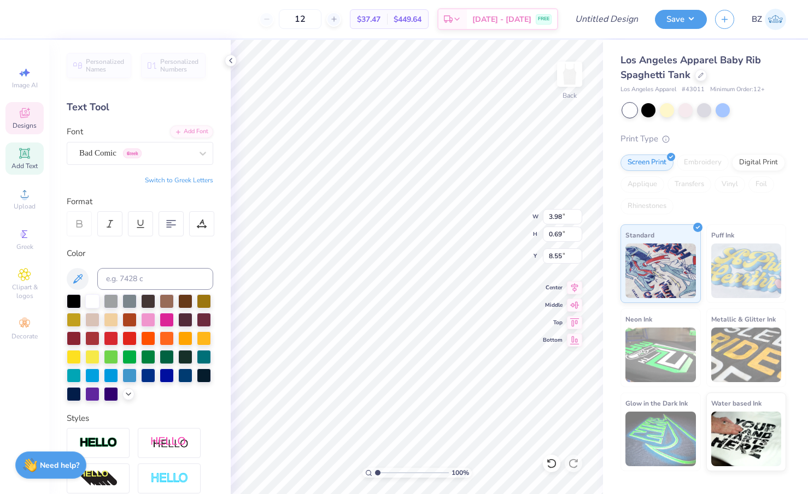
type input "1.41"
click at [321, 14] on input "12" at bounding box center [300, 19] width 43 height 20
type input "1"
type input "98"
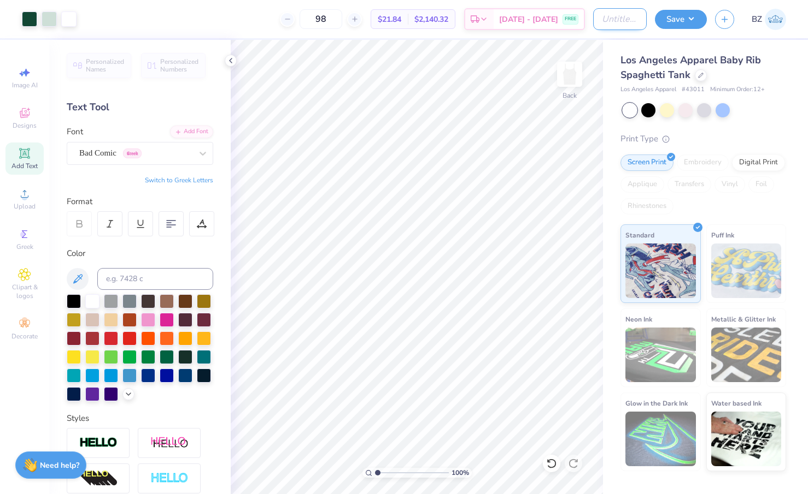
click at [629, 21] on input "Design Title" at bounding box center [620, 19] width 54 height 22
type input "s"
type input "design #2"
click at [685, 22] on button "Save" at bounding box center [681, 17] width 52 height 19
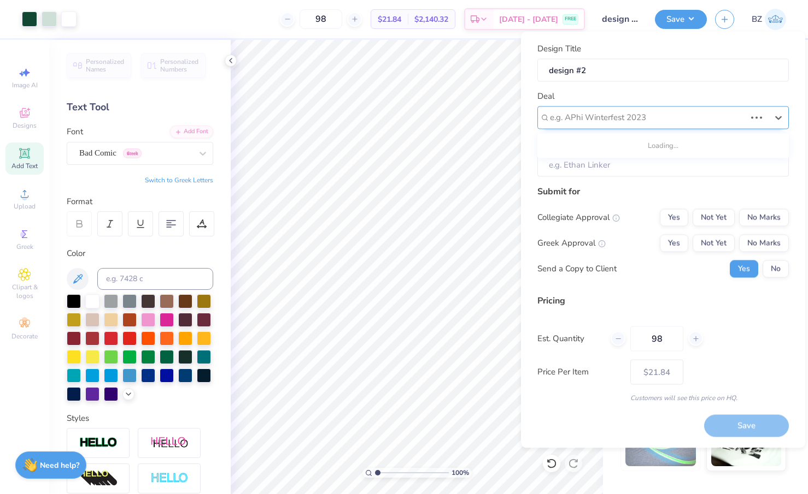
click at [633, 112] on div at bounding box center [648, 117] width 196 height 15
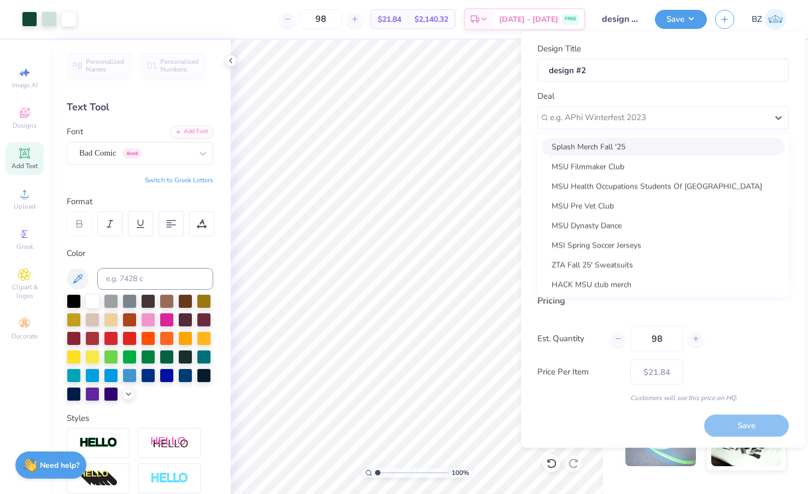
click at [623, 145] on div "Splash Merch Fall '25" at bounding box center [662, 147] width 243 height 18
type input "[PERSON_NAME]"
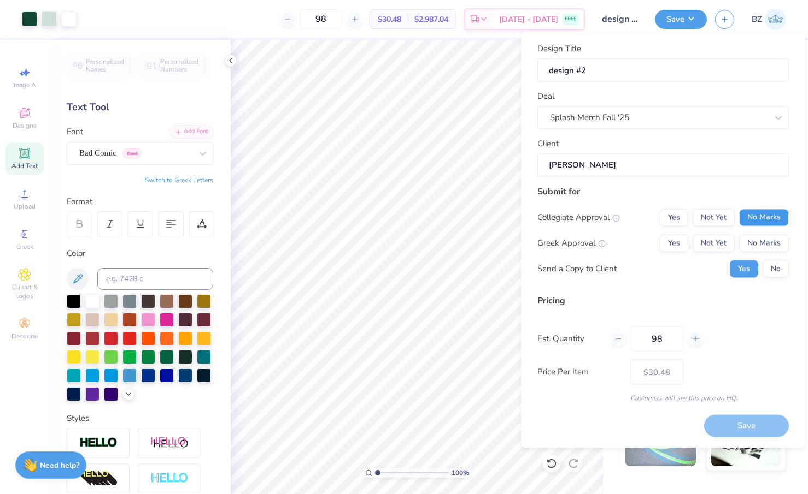
click at [759, 216] on button "No Marks" at bounding box center [764, 217] width 50 height 17
click at [676, 246] on button "Yes" at bounding box center [673, 242] width 28 height 17
click at [744, 422] on button "Save" at bounding box center [746, 426] width 85 height 22
type input "$25.89"
